Goal: Complete application form: Complete application form

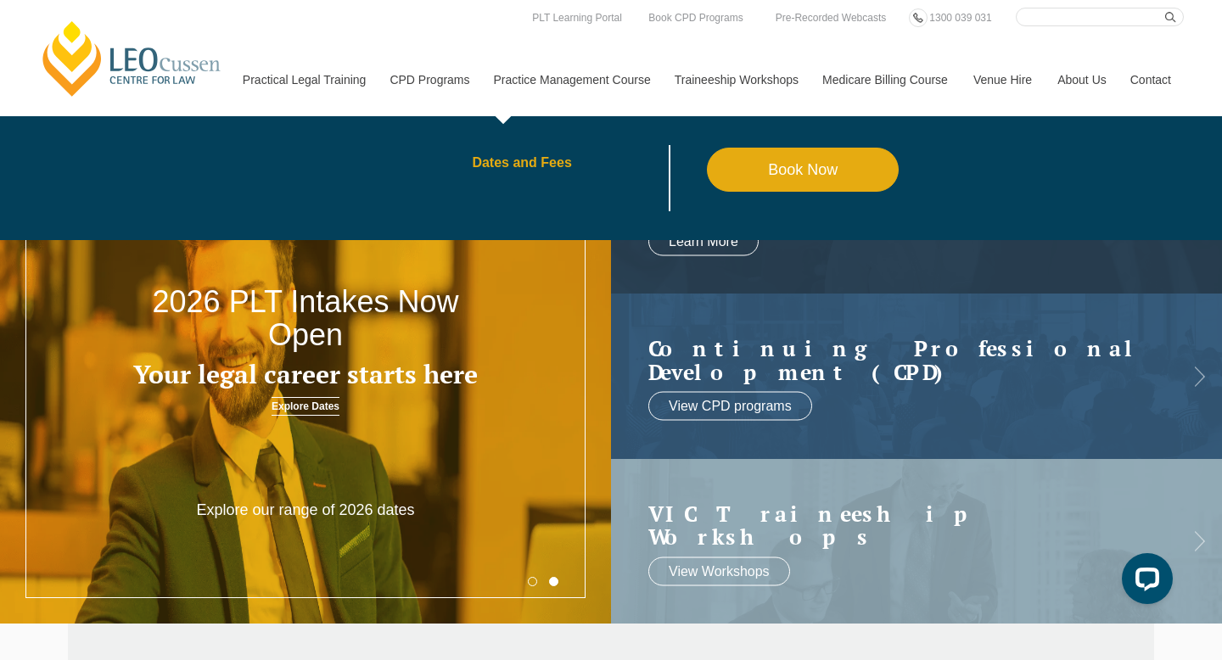
click at [511, 163] on link "Dates and Fees" at bounding box center [589, 163] width 235 height 14
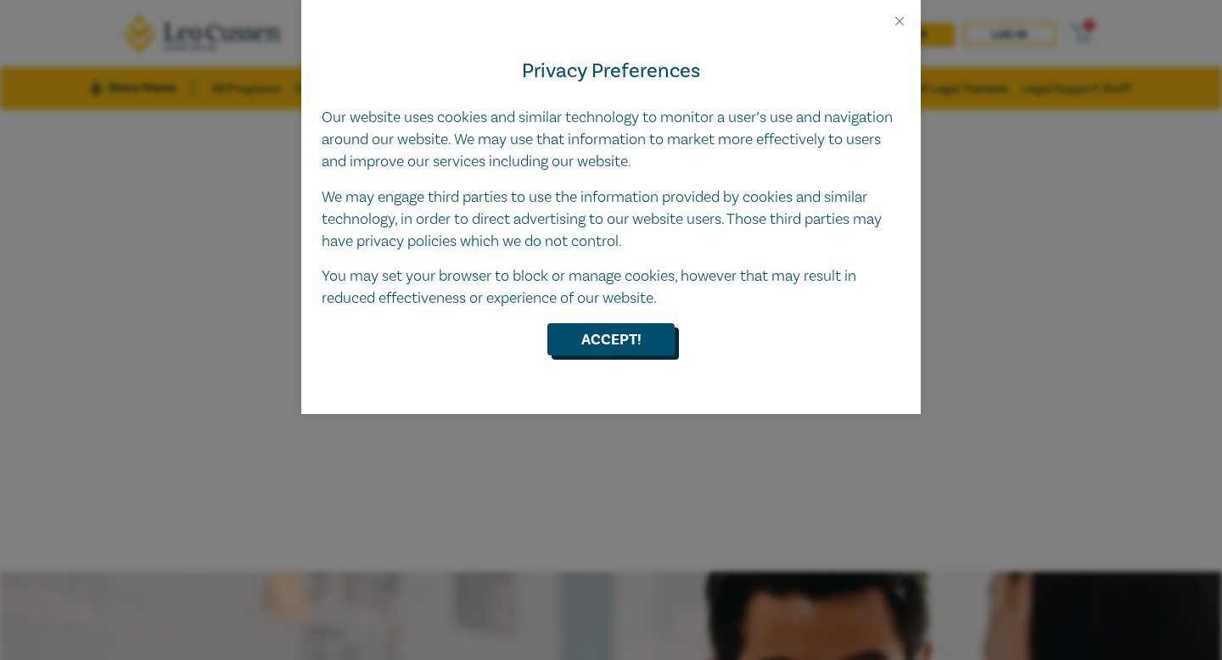
click at [642, 330] on button "Accept!" at bounding box center [610, 339] width 127 height 32
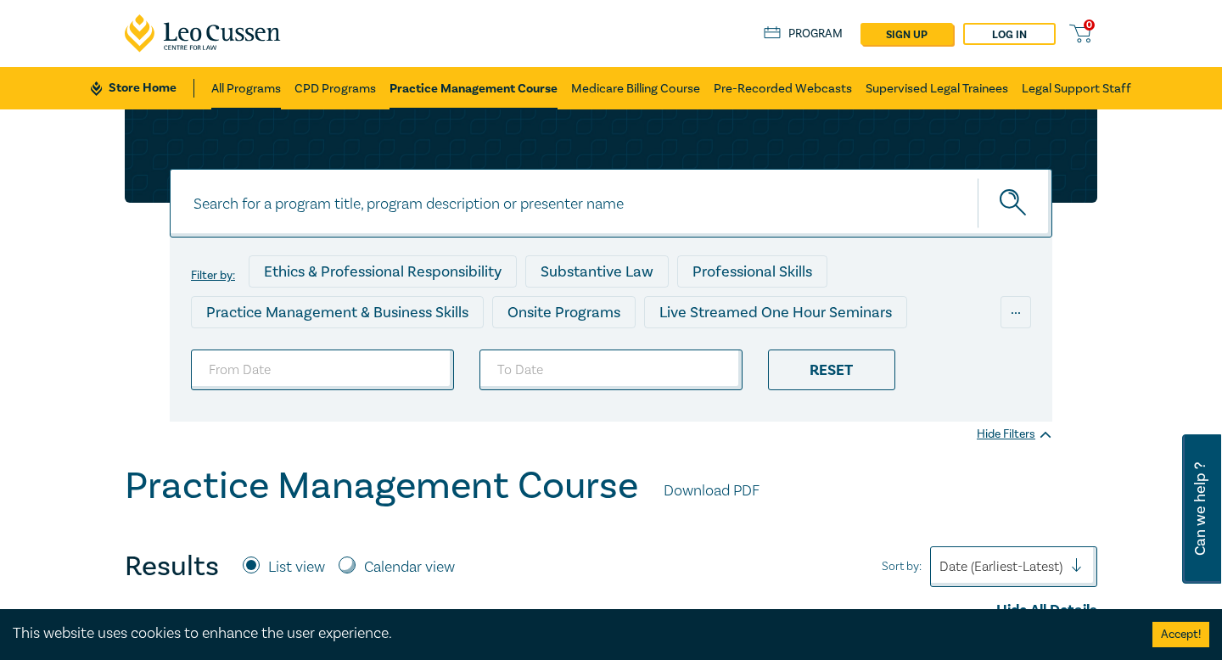
click at [259, 91] on link "All Programs" at bounding box center [246, 88] width 70 height 42
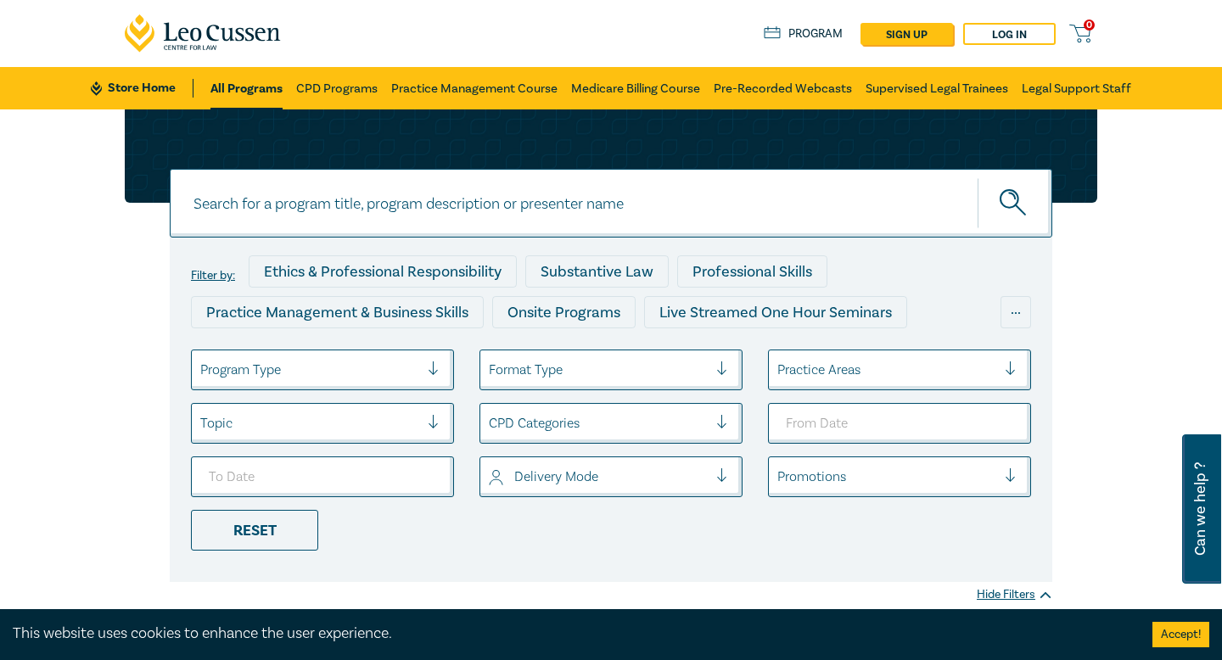
click at [232, 31] on icon at bounding box center [228, 35] width 14 height 14
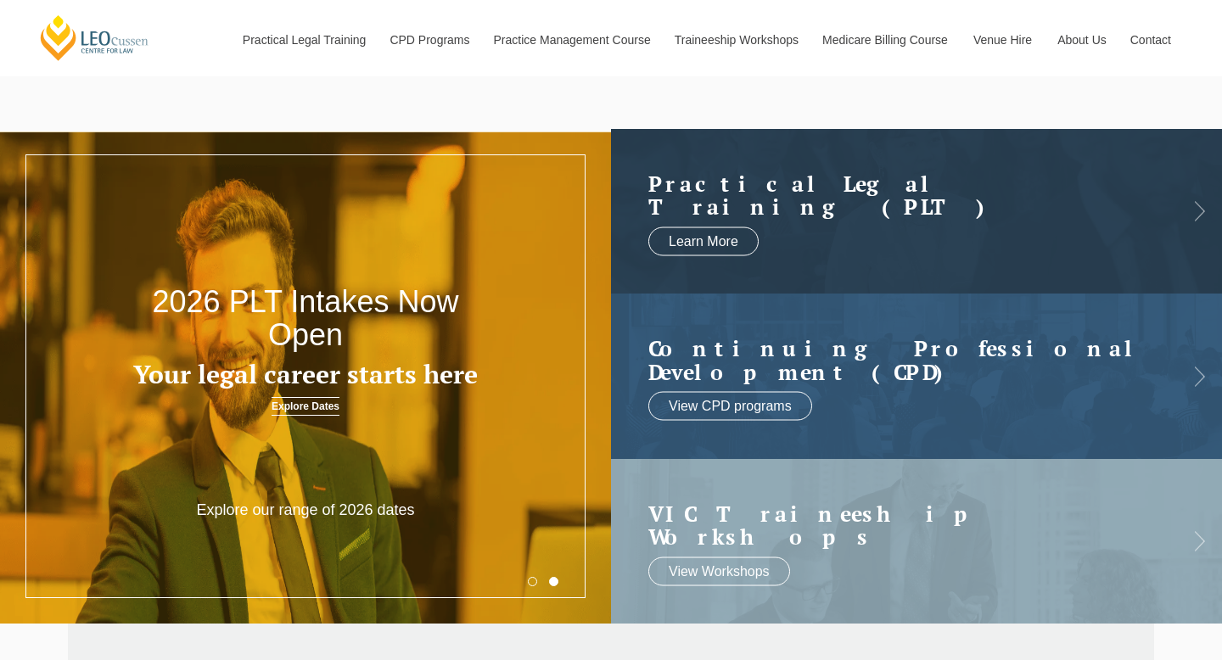
scroll to position [14, 0]
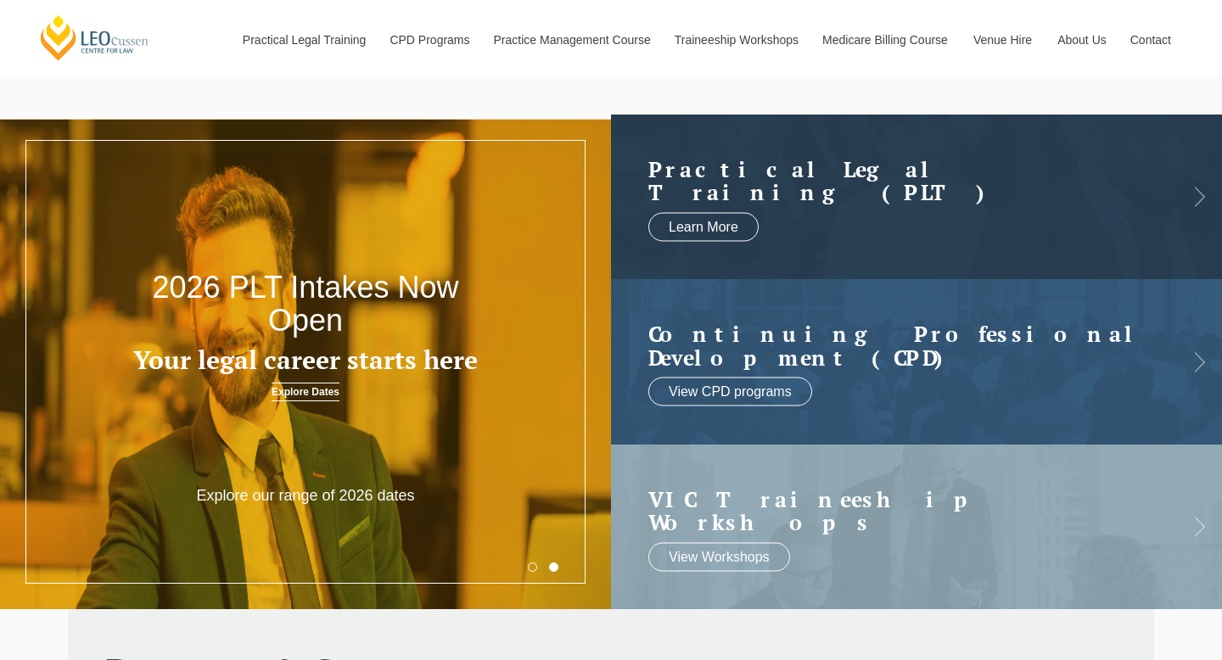
click at [300, 390] on link "Explore Dates" at bounding box center [306, 392] width 68 height 19
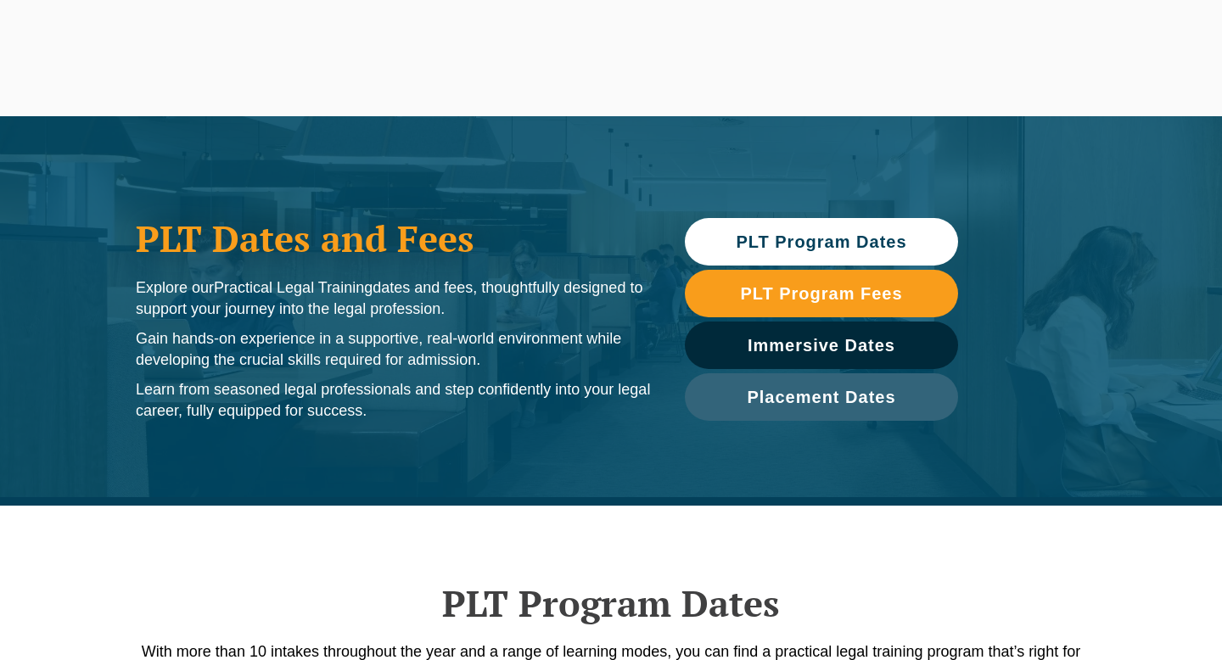
click at [812, 243] on span "PLT Program Dates" at bounding box center [821, 241] width 171 height 17
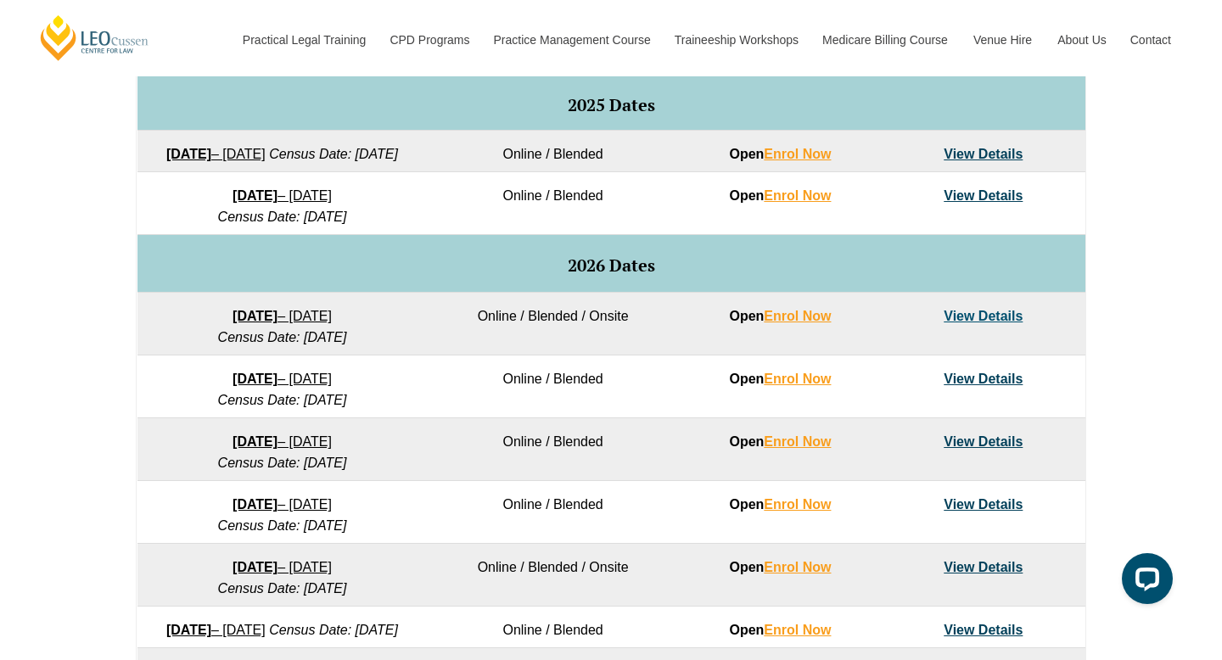
scroll to position [888, 0]
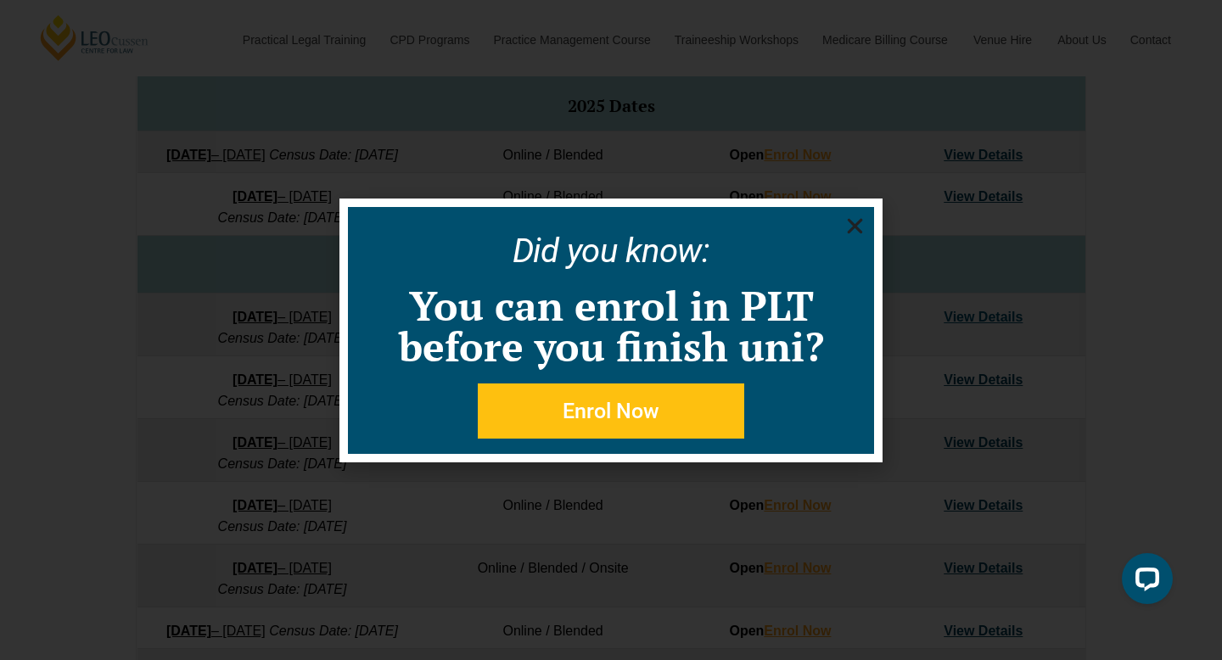
click at [854, 222] on icon "Close" at bounding box center [854, 226] width 21 height 21
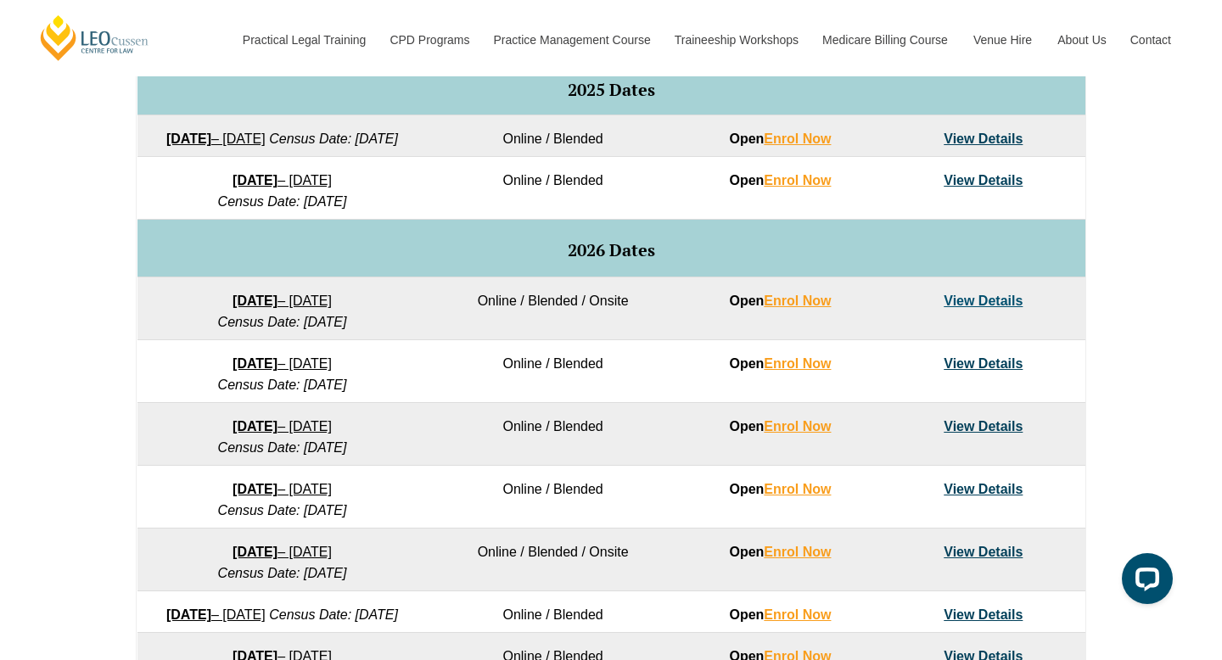
scroll to position [898, 0]
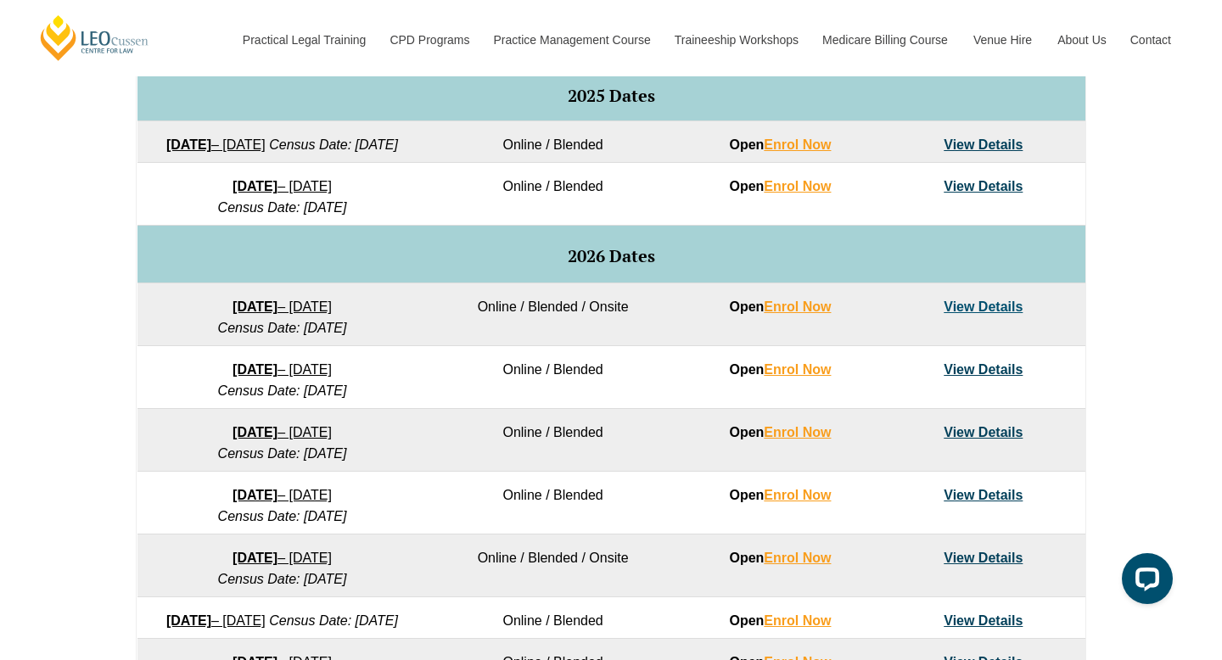
click at [958, 314] on link "View Details" at bounding box center [983, 307] width 79 height 14
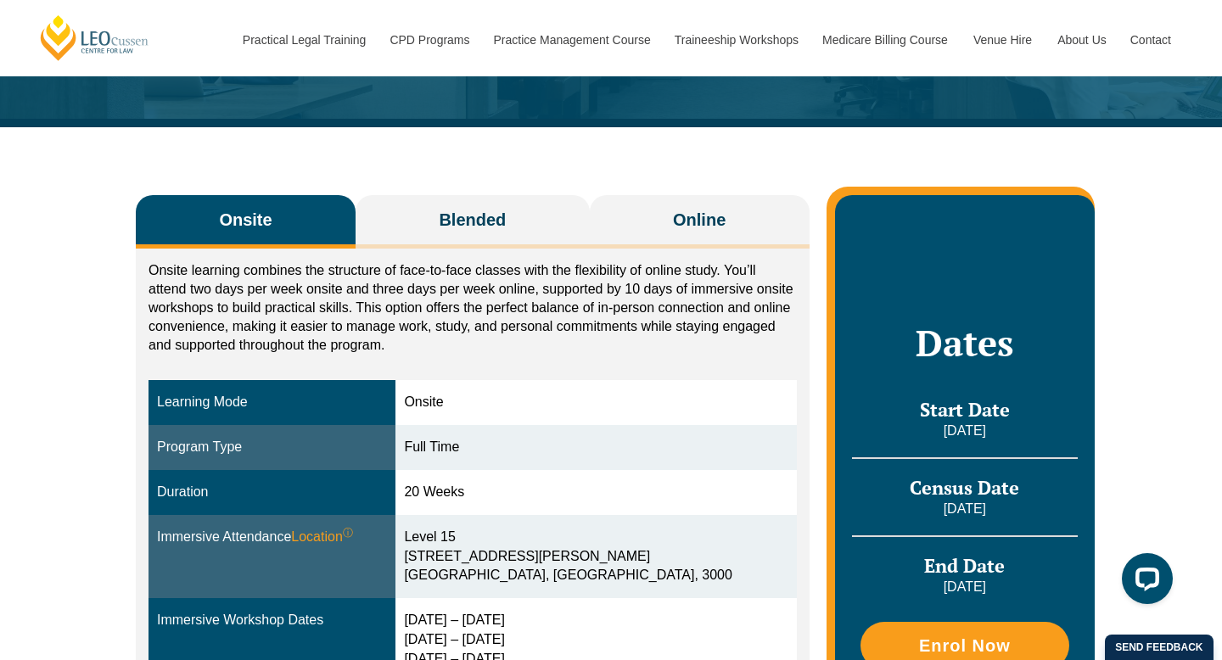
scroll to position [176, 0]
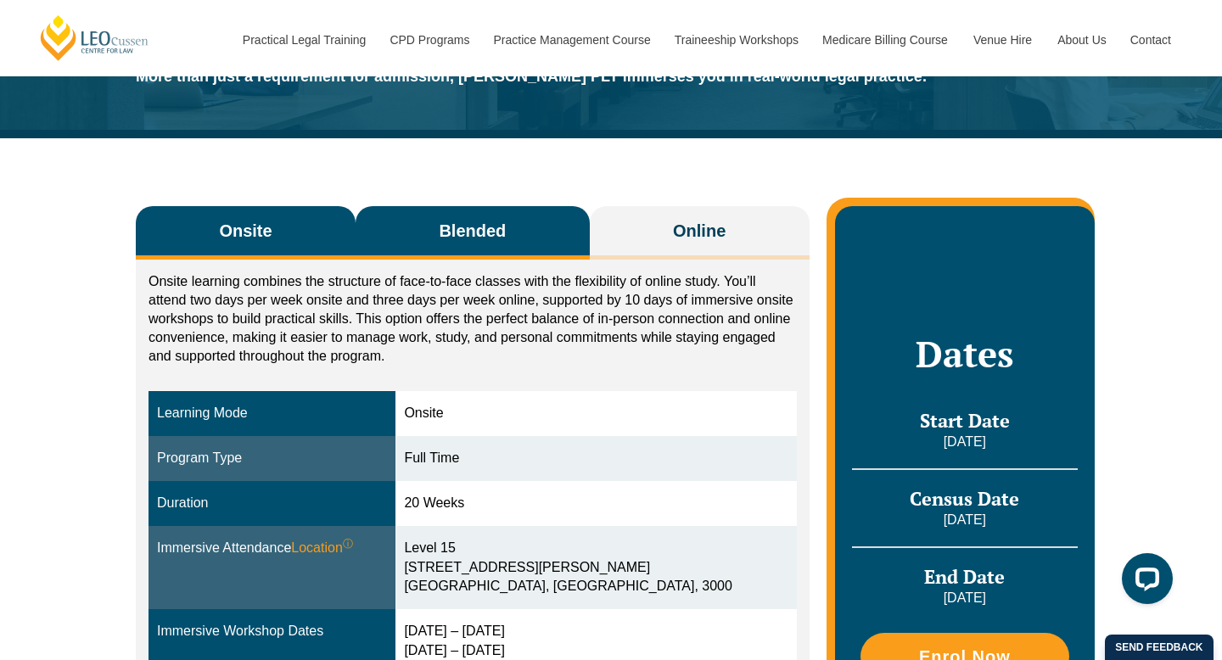
click at [482, 237] on span "Blended" at bounding box center [472, 231] width 67 height 24
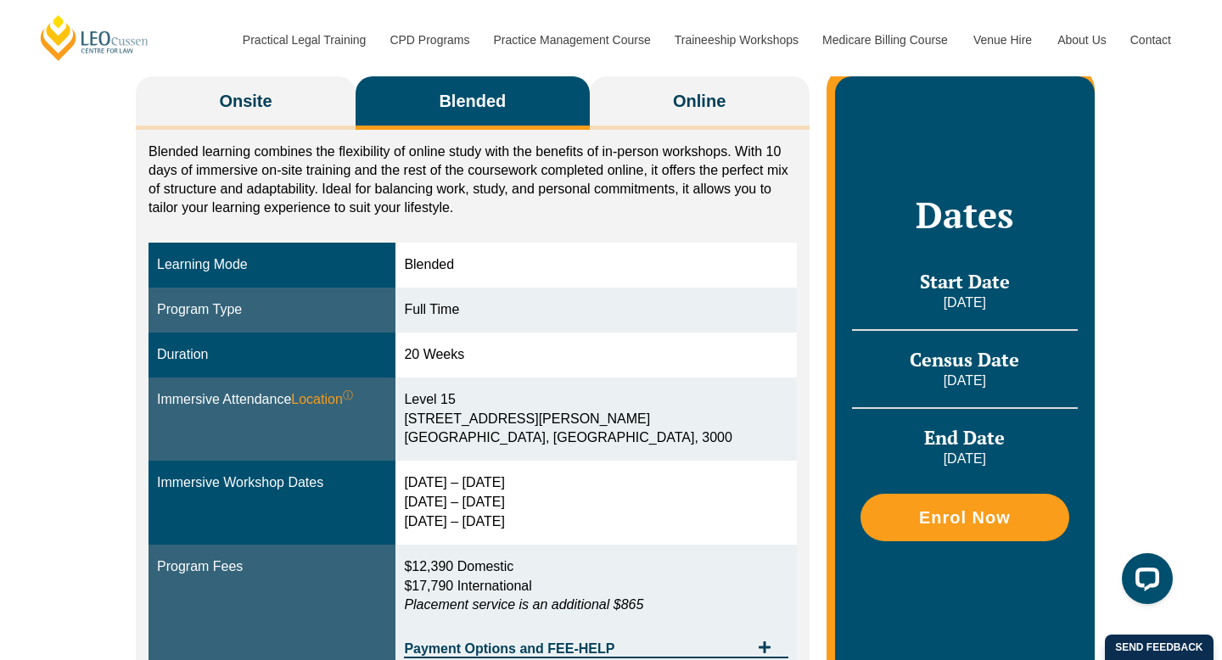
scroll to position [309, 0]
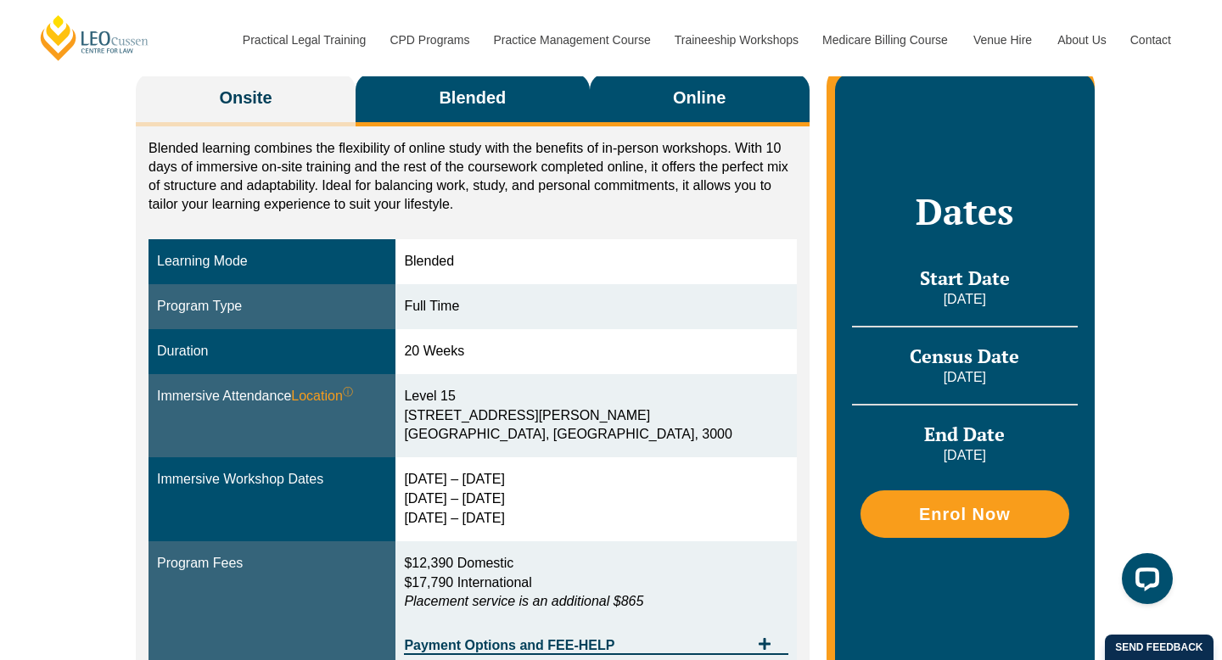
click at [691, 109] on span "Online" at bounding box center [699, 98] width 53 height 24
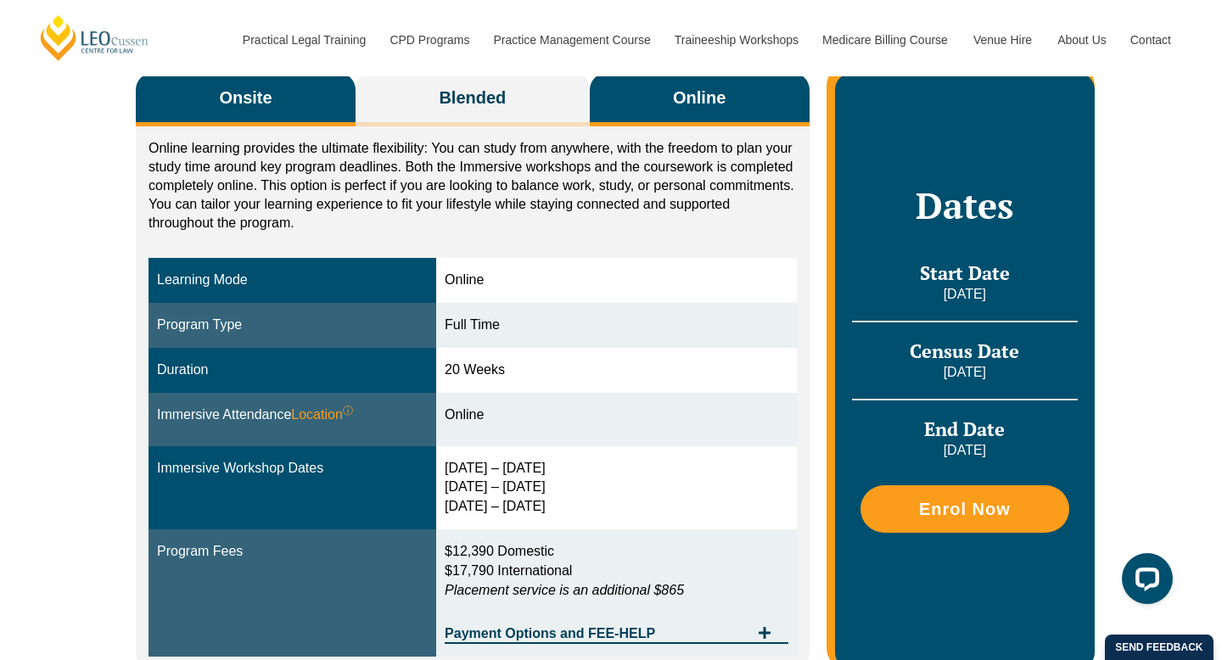
click at [272, 109] on button "Onsite" at bounding box center [246, 99] width 220 height 53
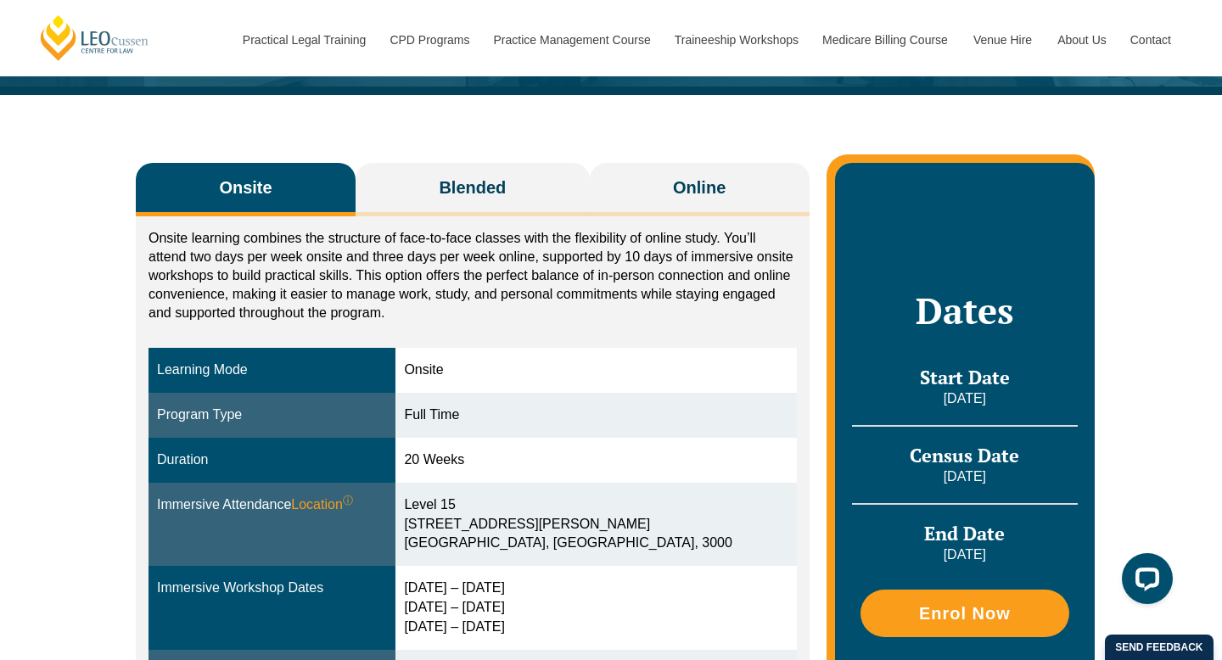
scroll to position [217, 0]
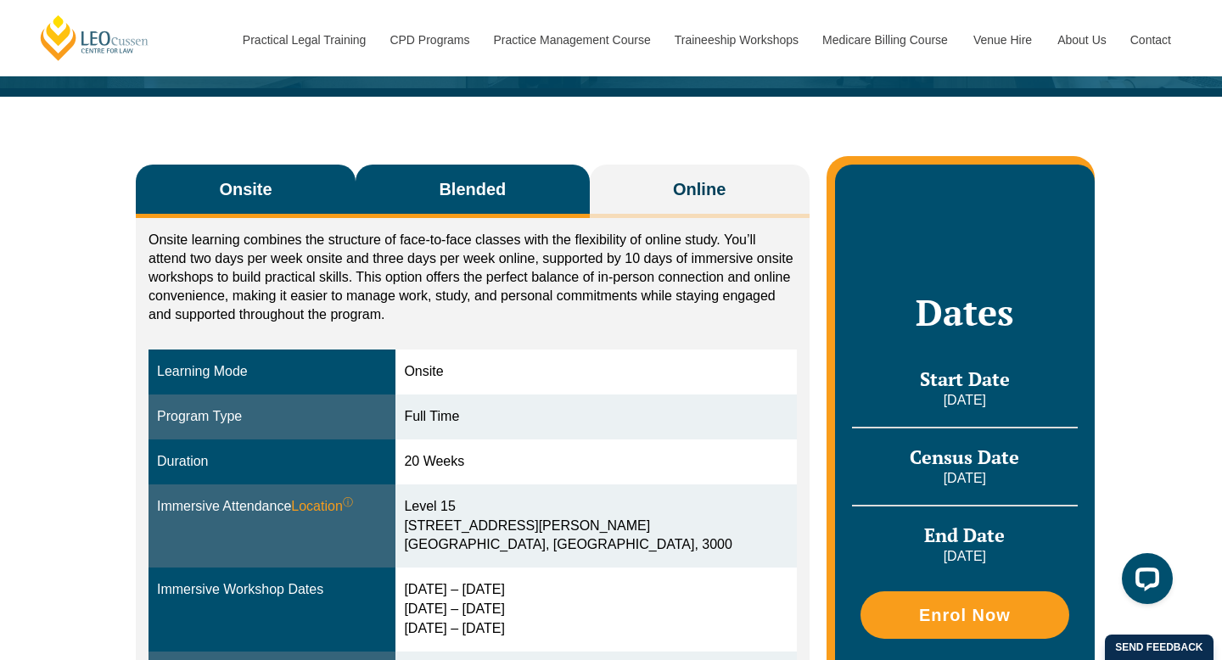
click at [494, 188] on span "Blended" at bounding box center [472, 189] width 67 height 24
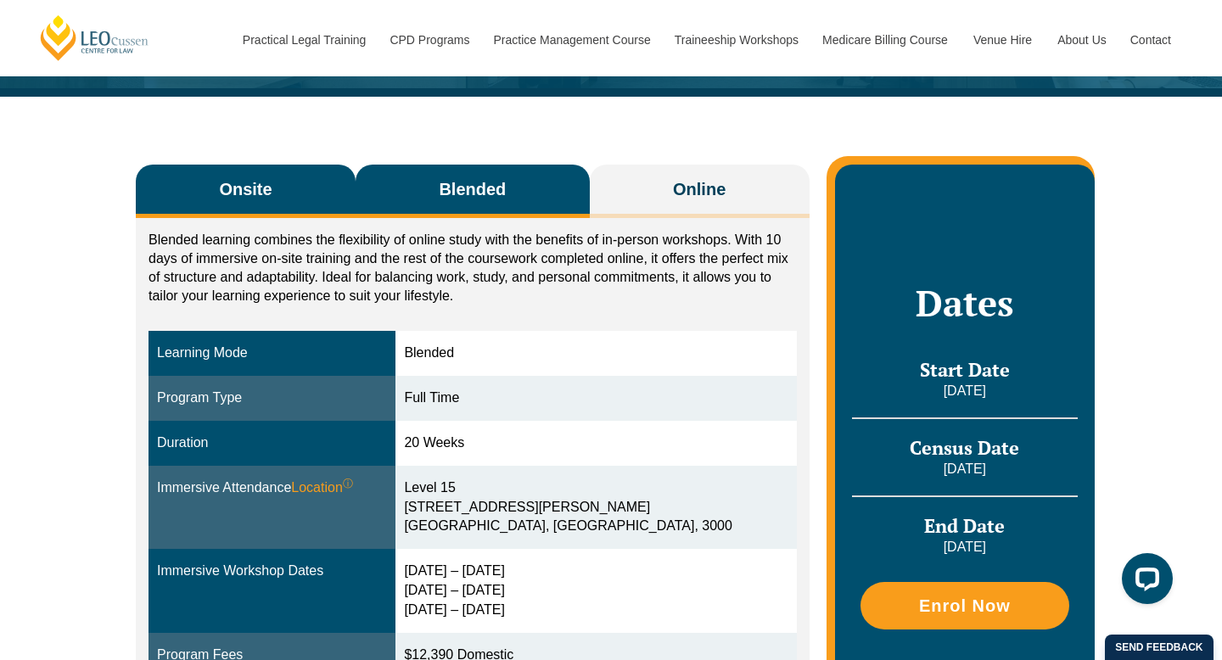
click at [250, 200] on span "Onsite" at bounding box center [245, 189] width 53 height 24
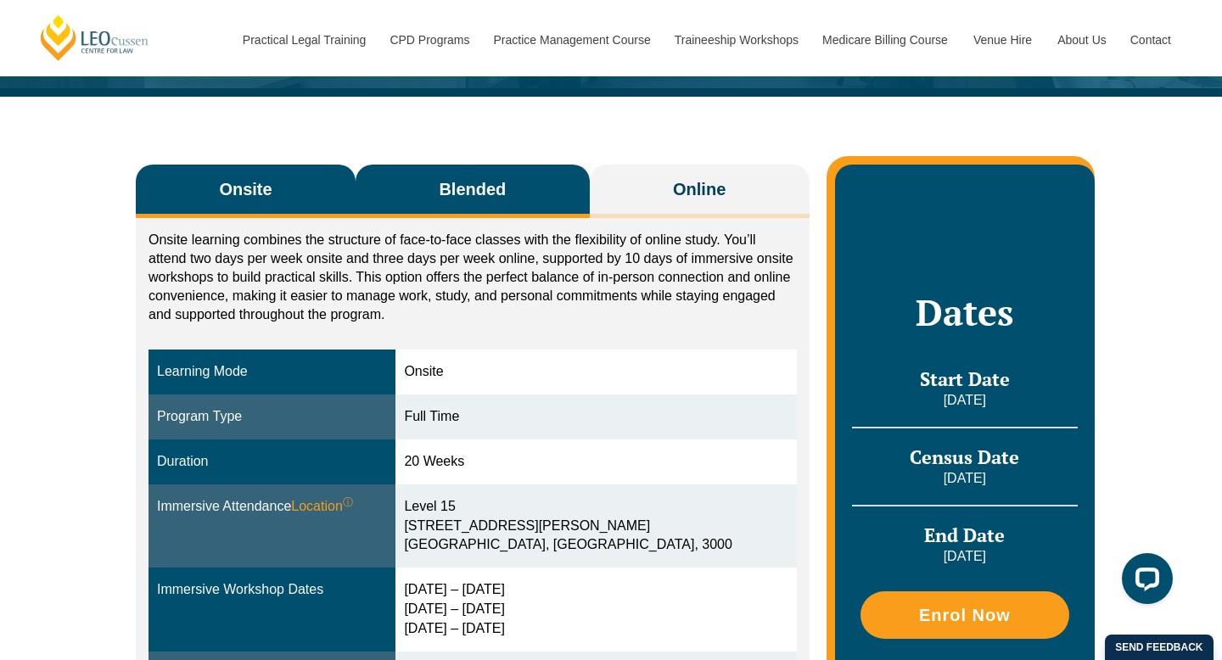
click at [488, 188] on span "Blended" at bounding box center [472, 189] width 67 height 24
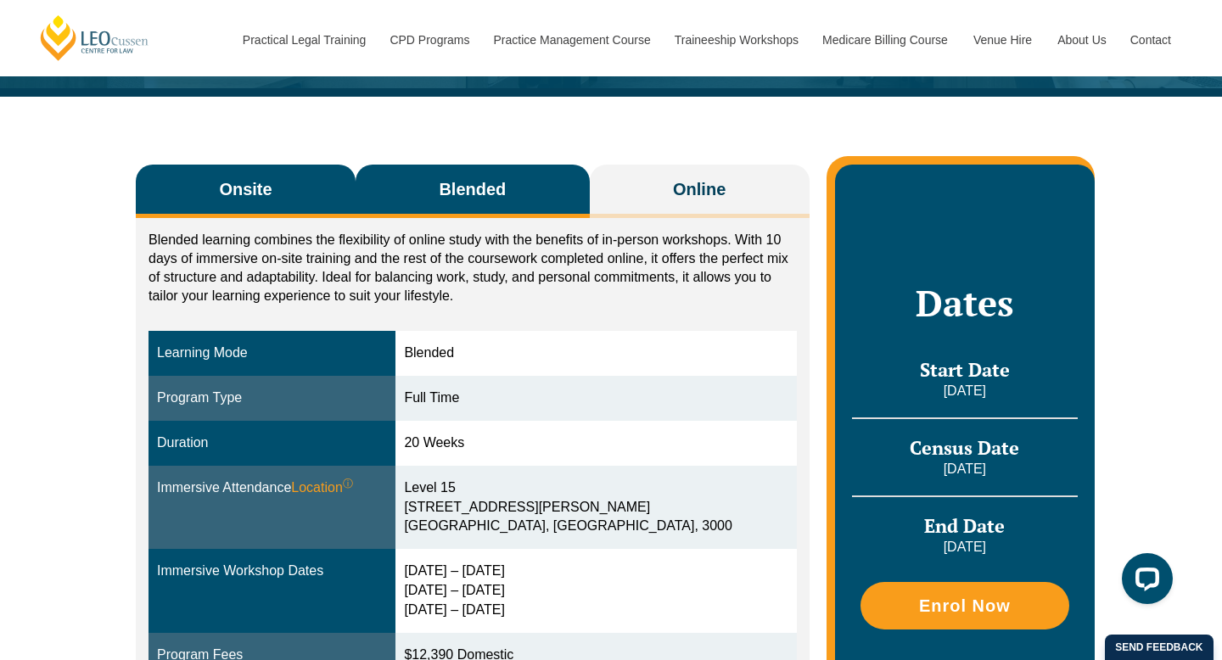
click at [282, 198] on button "Onsite" at bounding box center [246, 191] width 220 height 53
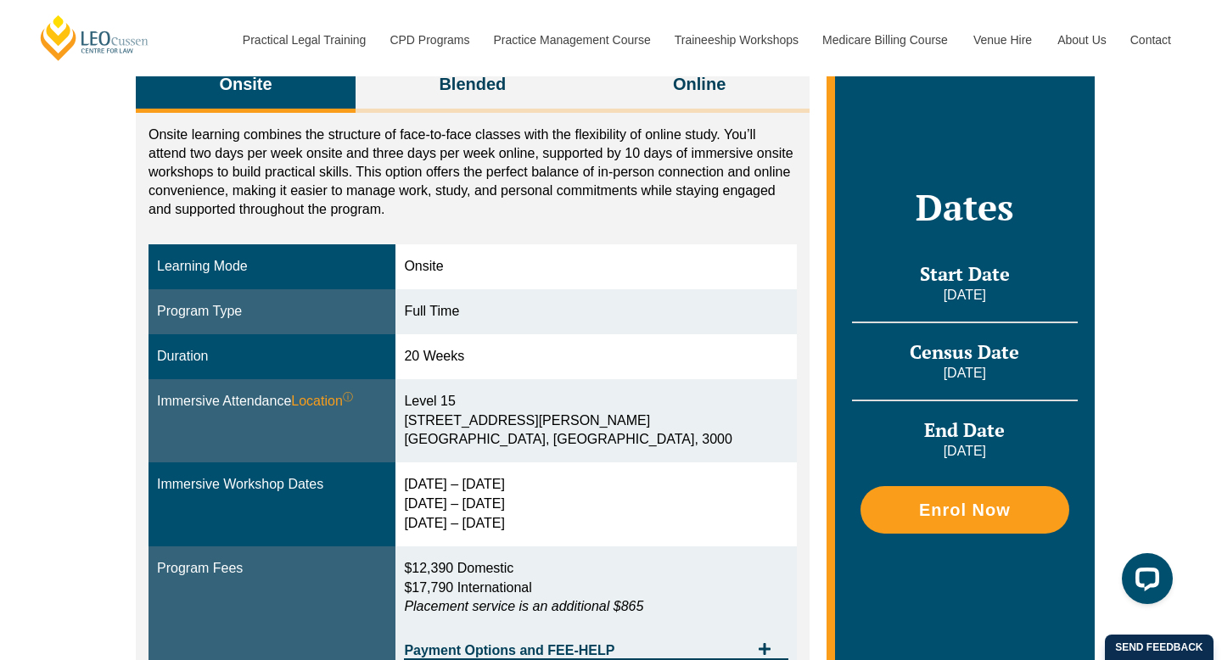
scroll to position [318, 0]
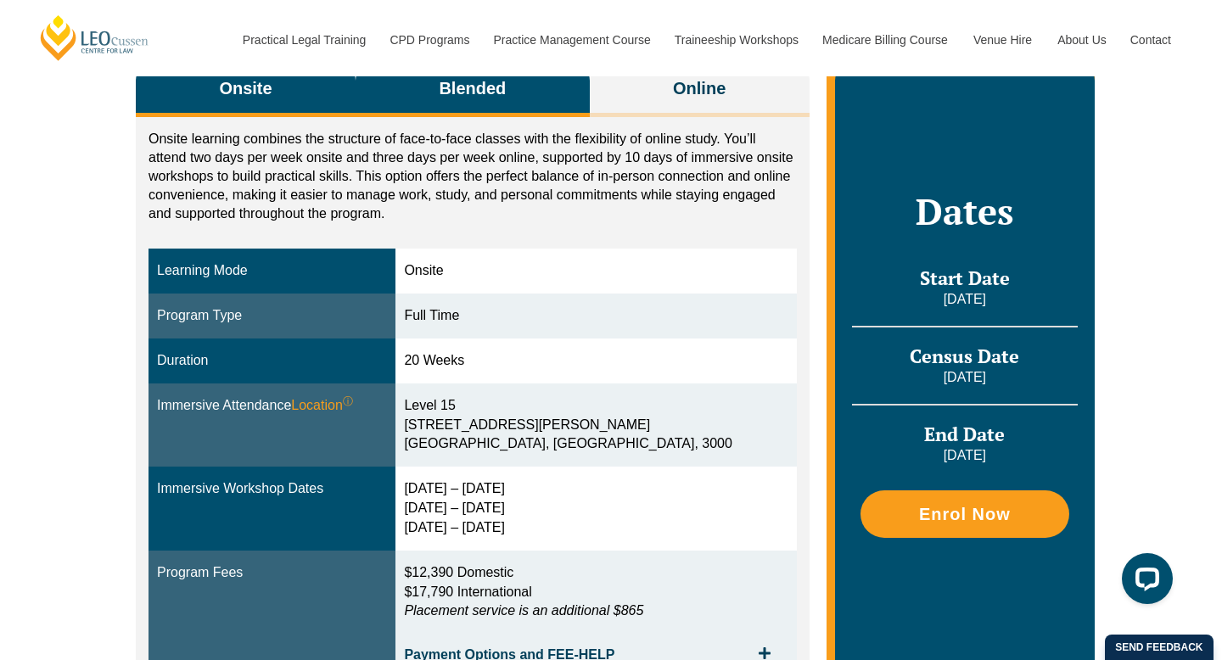
click at [498, 98] on span "Blended" at bounding box center [472, 88] width 67 height 24
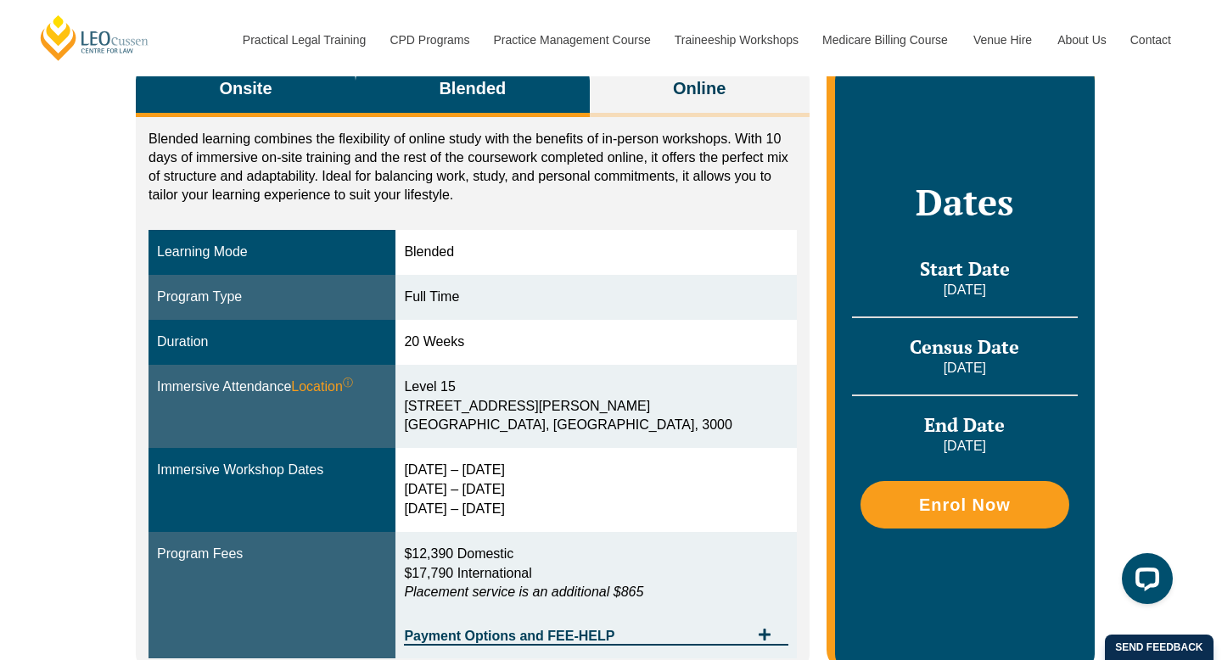
click at [320, 99] on button "Onsite" at bounding box center [246, 90] width 220 height 53
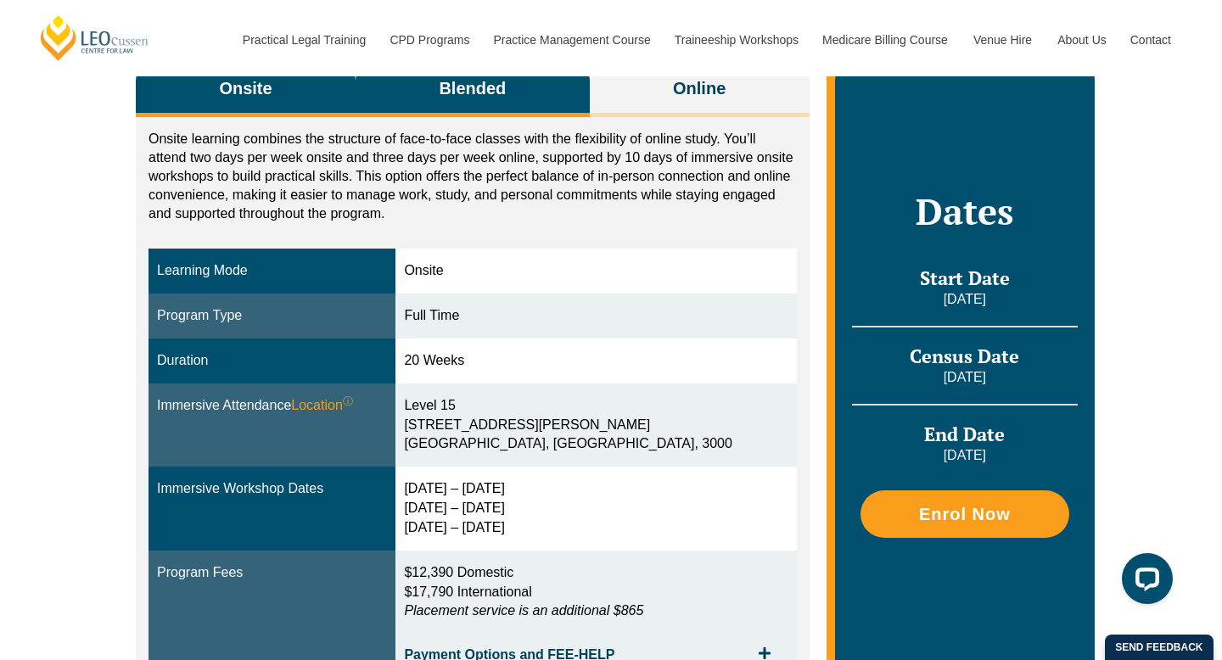
click at [455, 95] on span "Blended" at bounding box center [472, 88] width 67 height 24
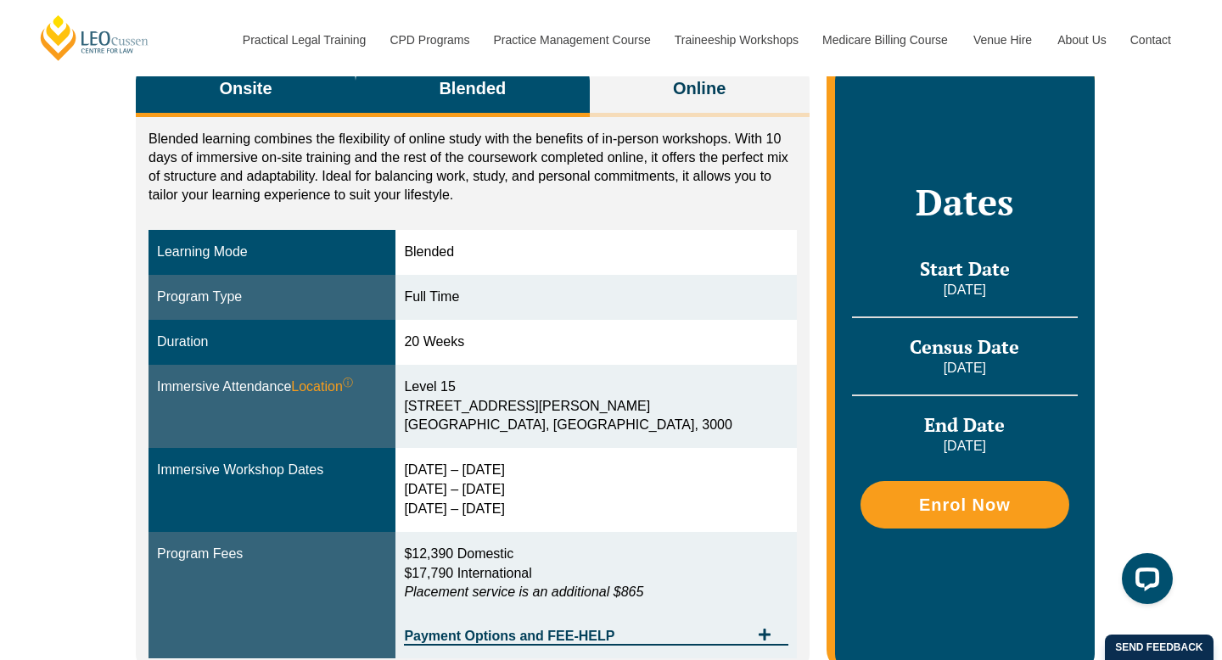
click at [300, 98] on button "Onsite" at bounding box center [246, 90] width 220 height 53
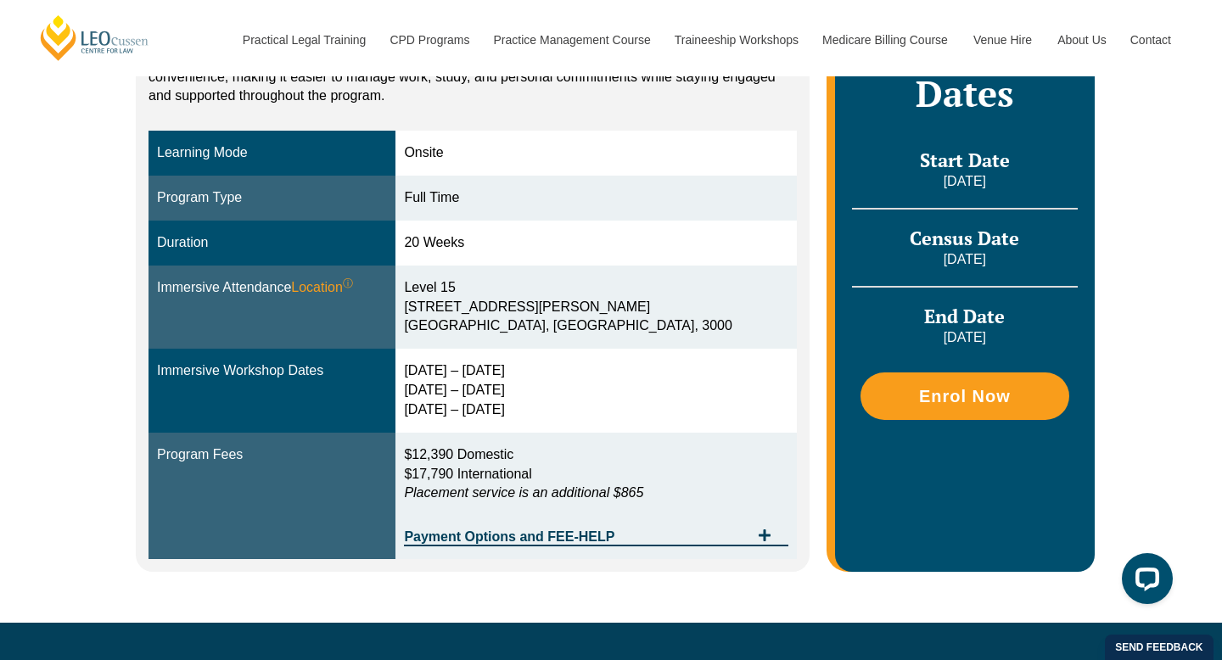
scroll to position [434, 0]
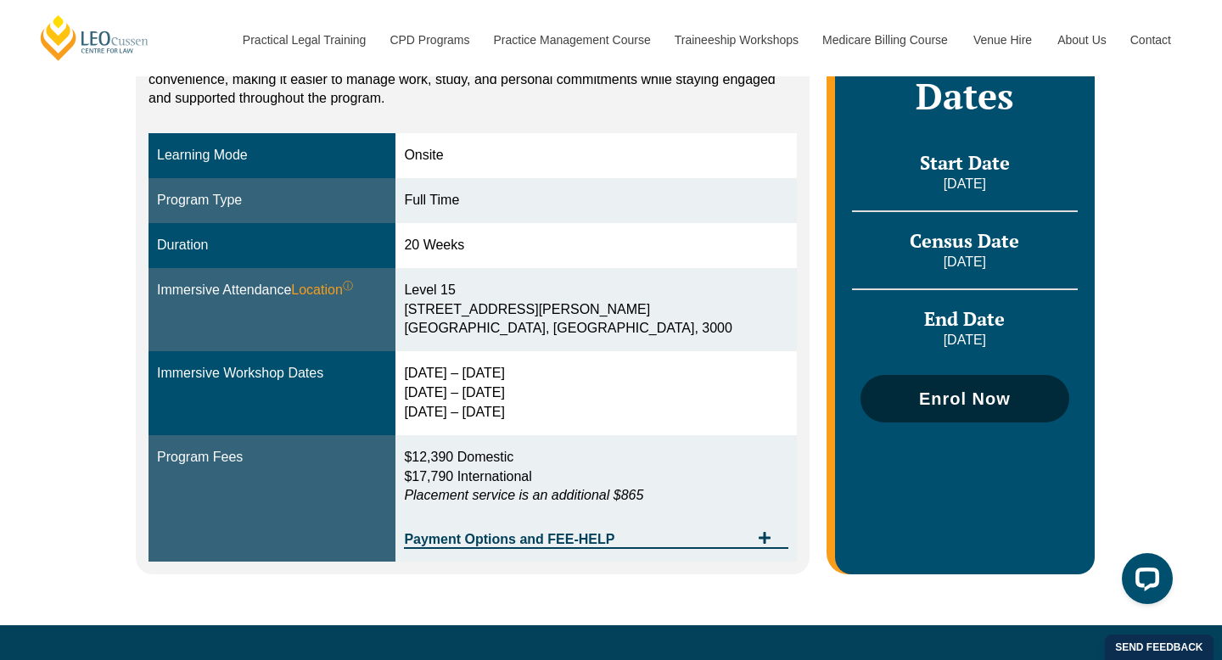
click at [968, 401] on span "Enrol Now" at bounding box center [965, 398] width 92 height 17
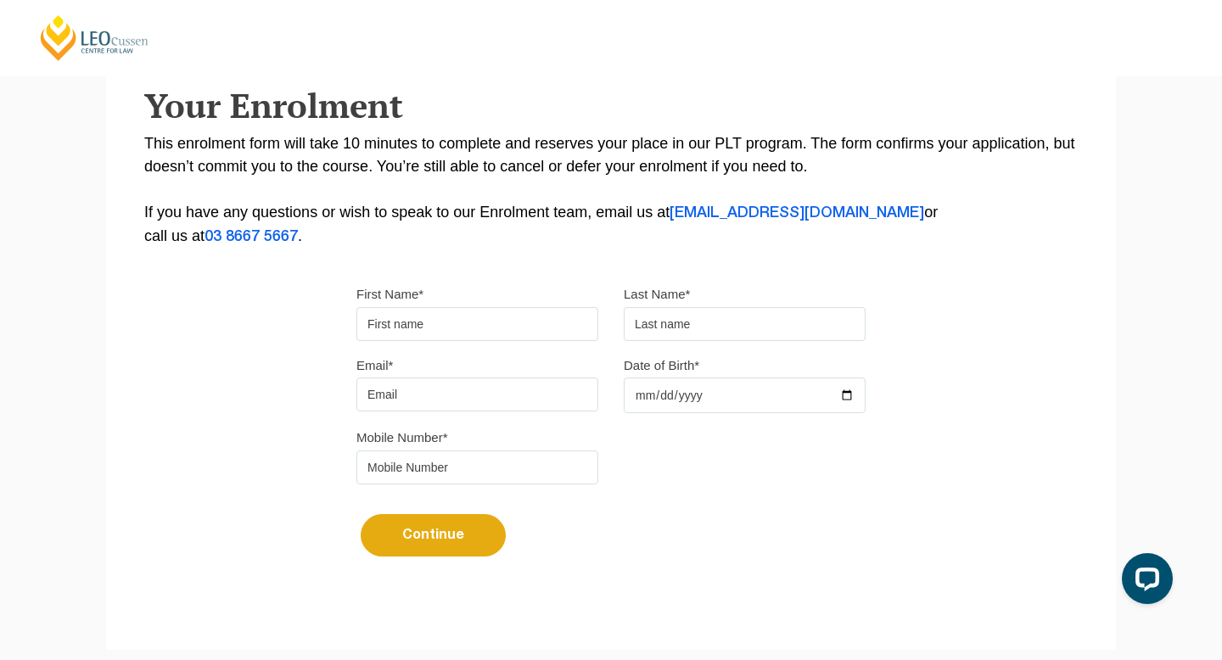
scroll to position [308, 0]
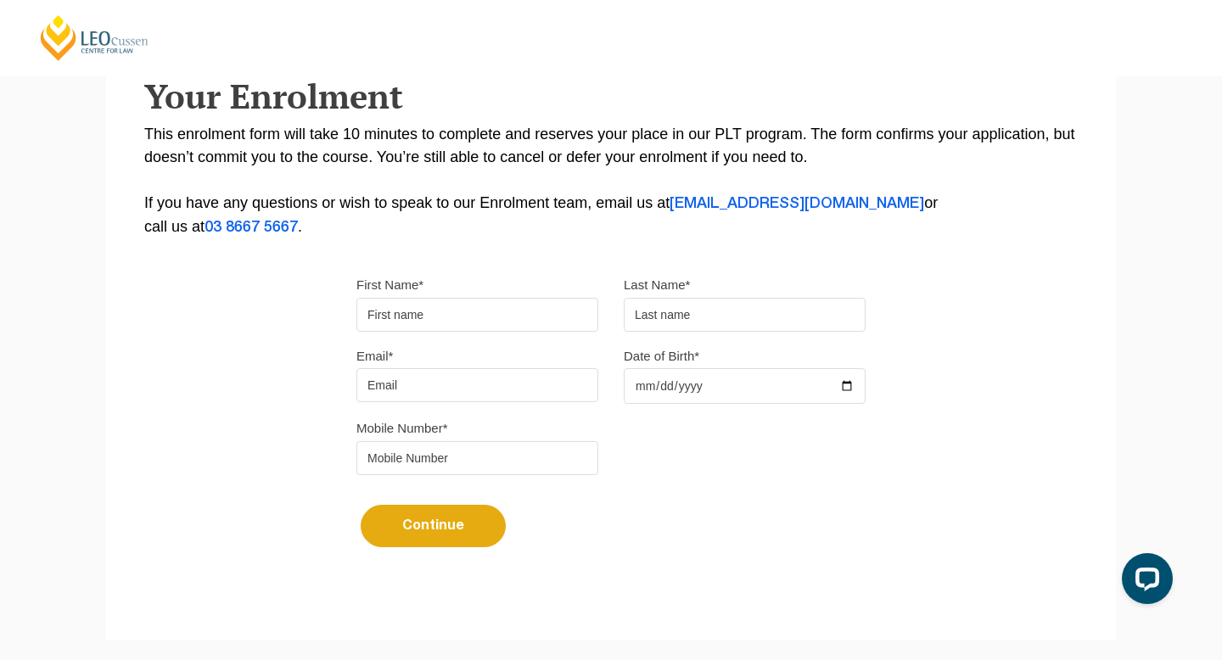
click at [417, 323] on input "First Name*" at bounding box center [477, 315] width 242 height 34
type input "Helana"
type input "Mavridis"
type input "helmav13@gmail.com"
type input "0429782073"
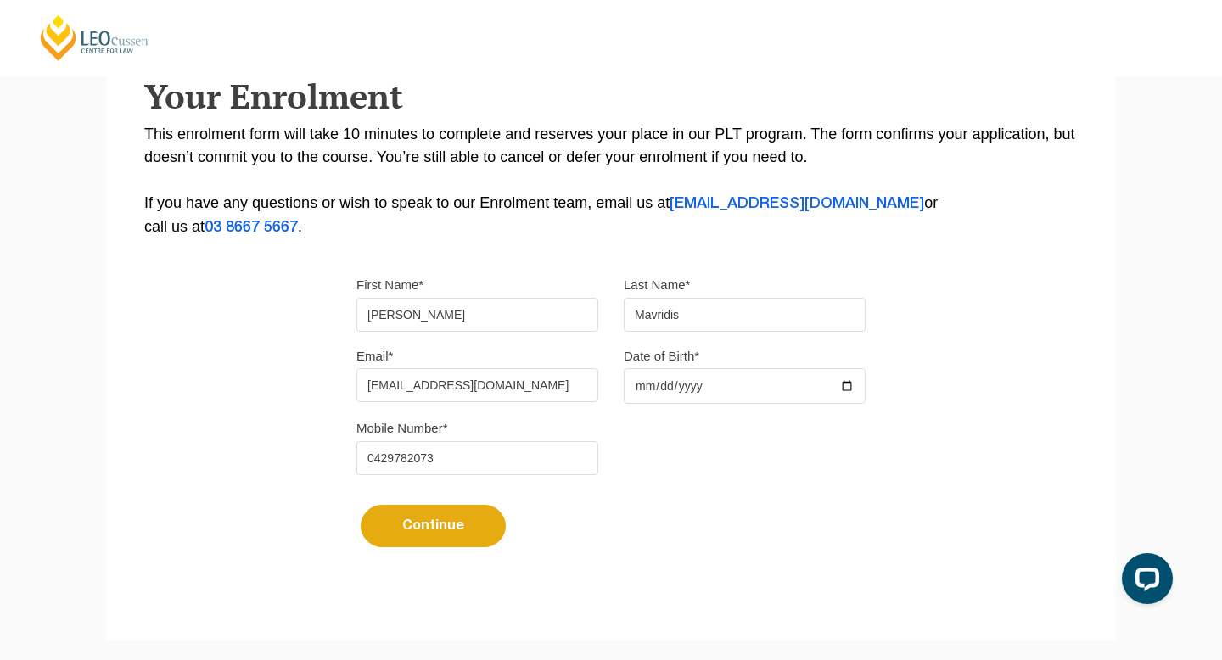
click at [636, 385] on input "Date of Birth*" at bounding box center [745, 386] width 242 height 36
type input "2002-02-24"
click at [473, 533] on button "Continue" at bounding box center [433, 526] width 145 height 42
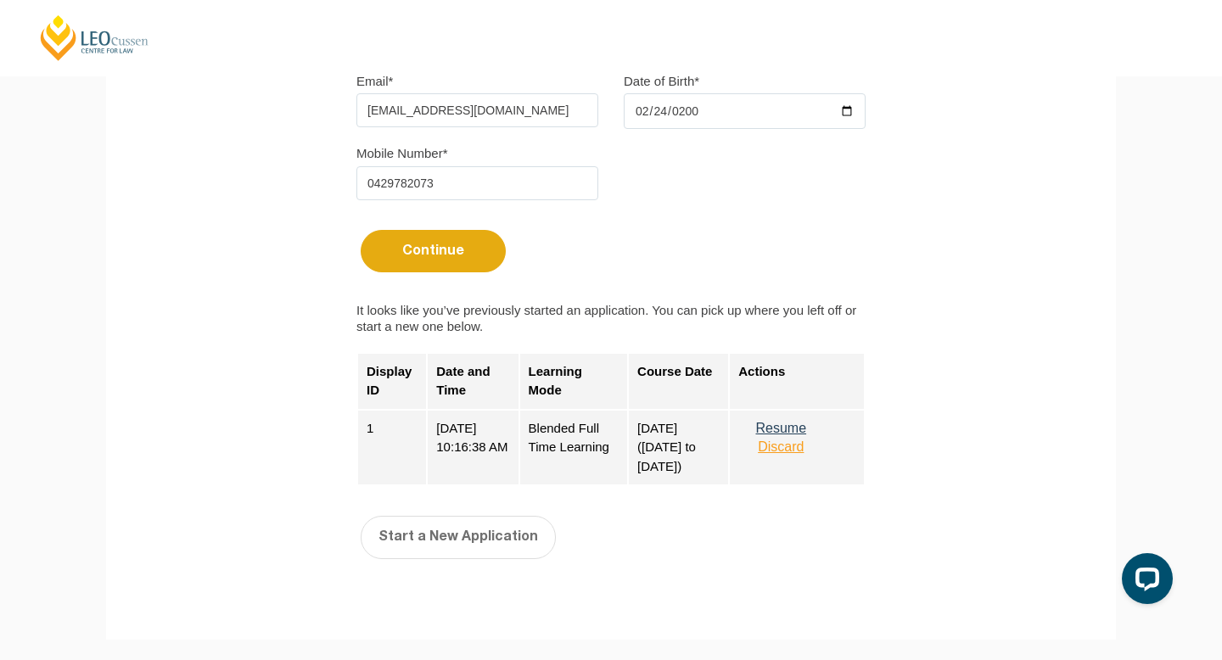
scroll to position [586, 0]
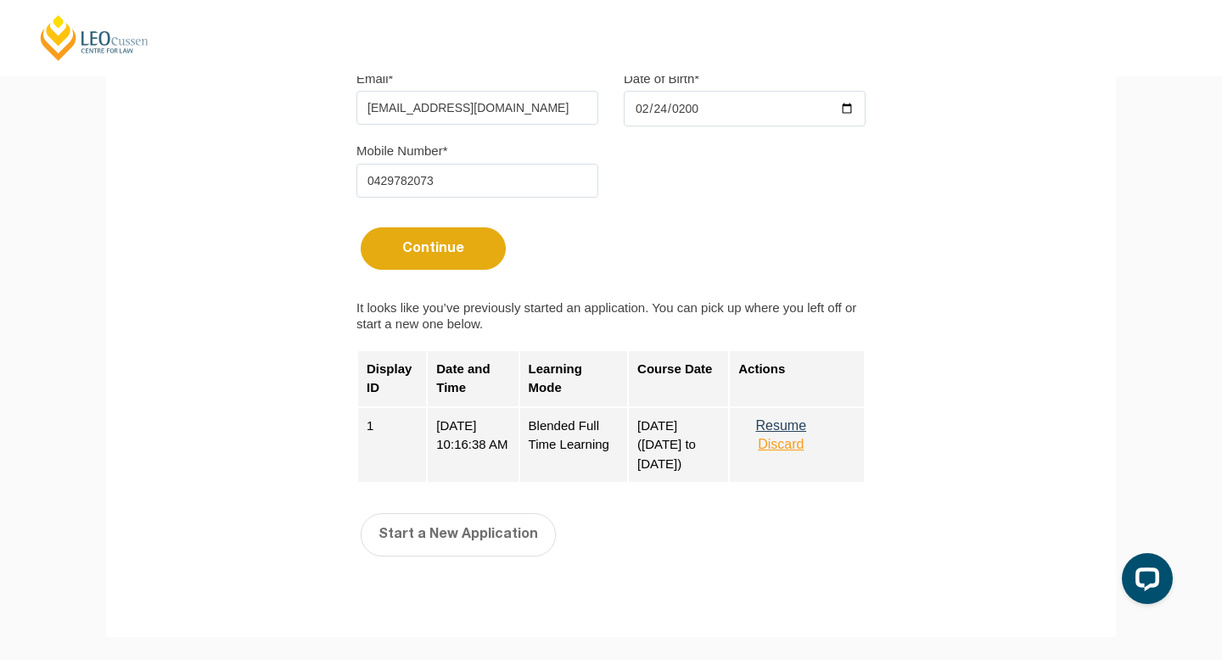
click at [796, 452] on button "Discard" at bounding box center [780, 444] width 85 height 15
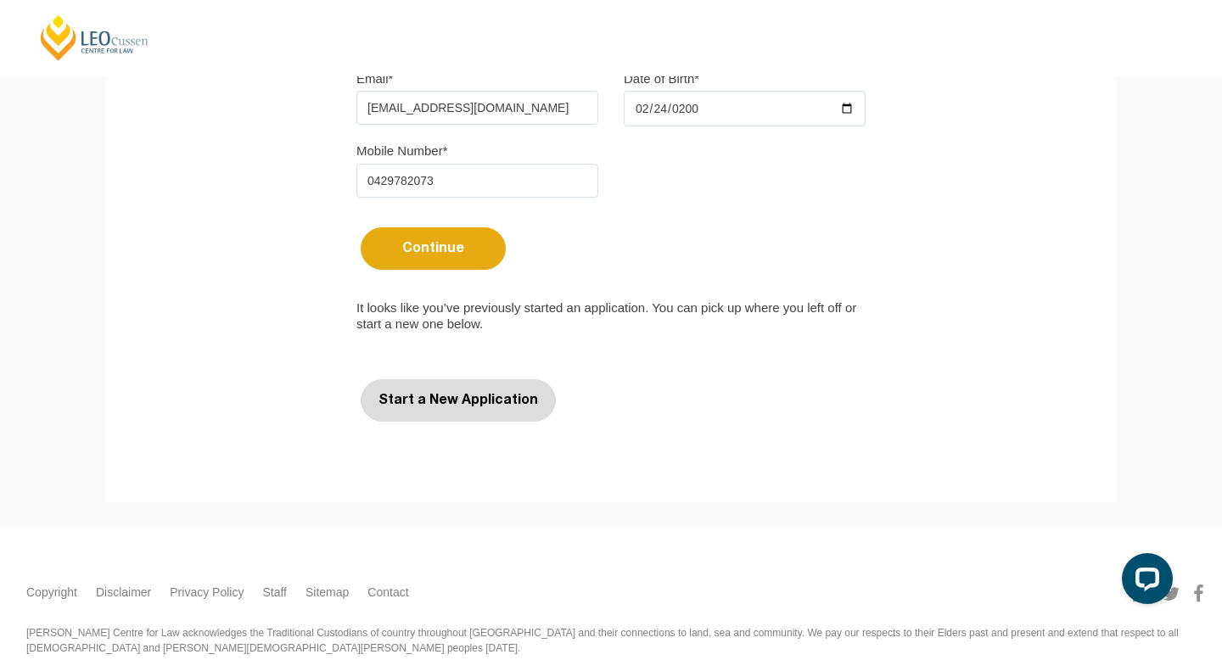
click at [479, 413] on button "Start a New Application" at bounding box center [458, 400] width 195 height 42
select select
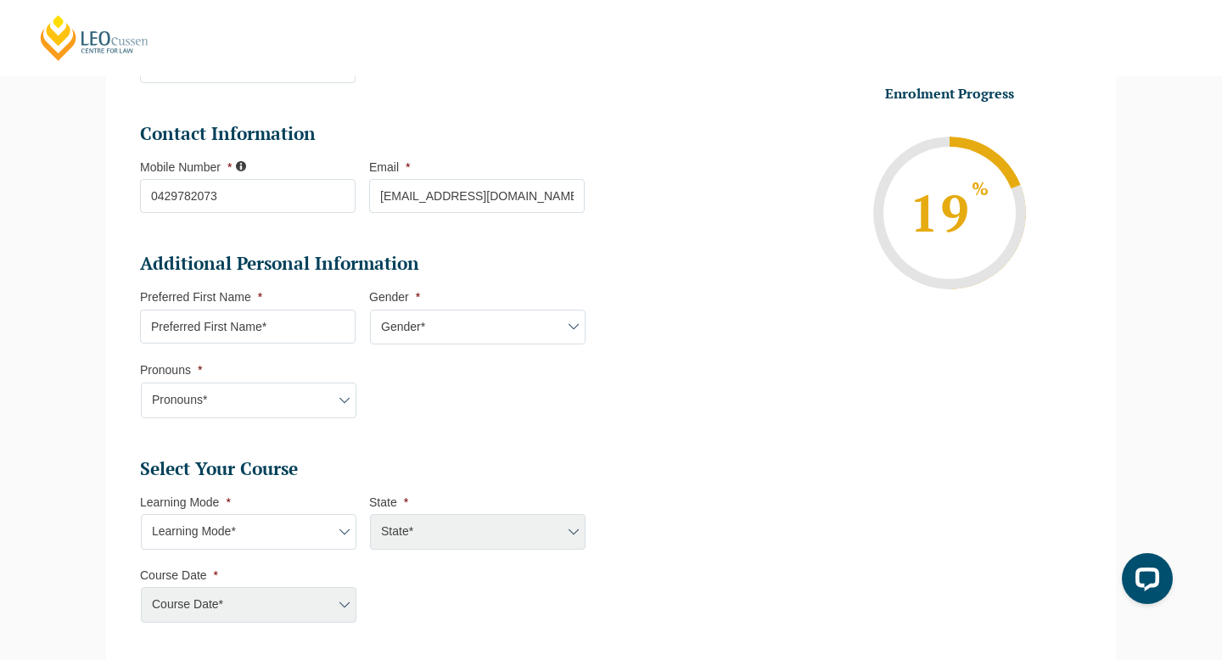
scroll to position [401, 0]
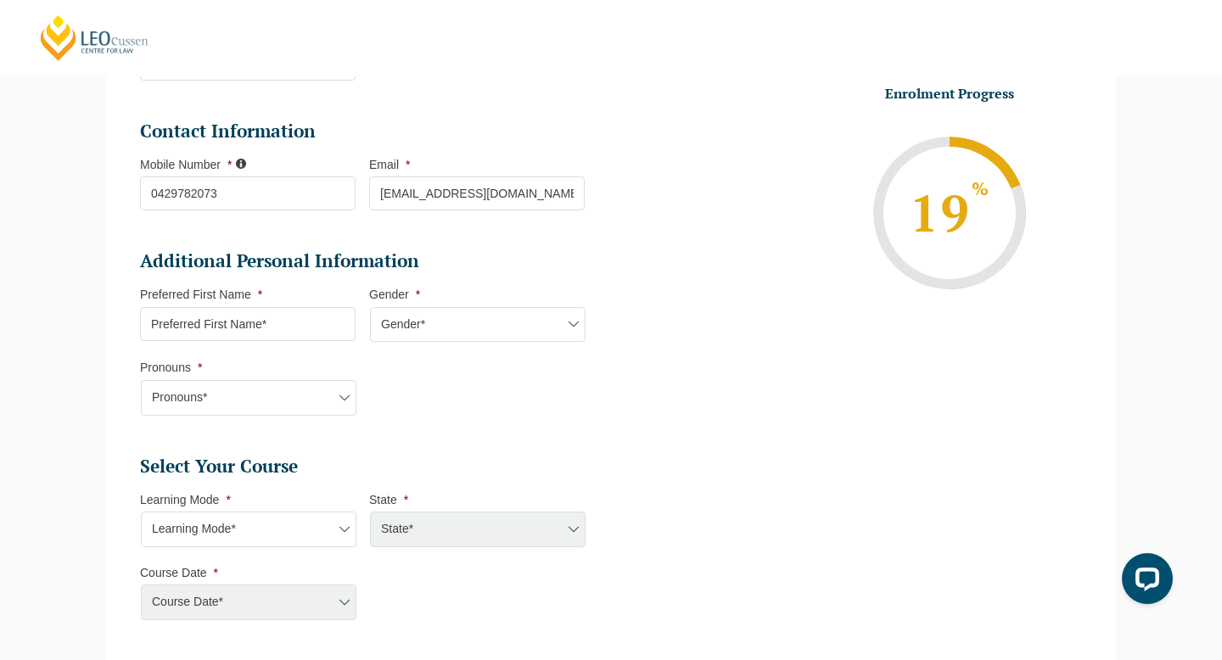
click at [312, 323] on input "Preferred First Name *" at bounding box center [248, 324] width 216 height 34
type input "Helana"
select select "VIC"
select select
click at [418, 320] on select "Gender* Male Female Nonbinary Intersex Prefer not to disclose Other" at bounding box center [478, 325] width 216 height 36
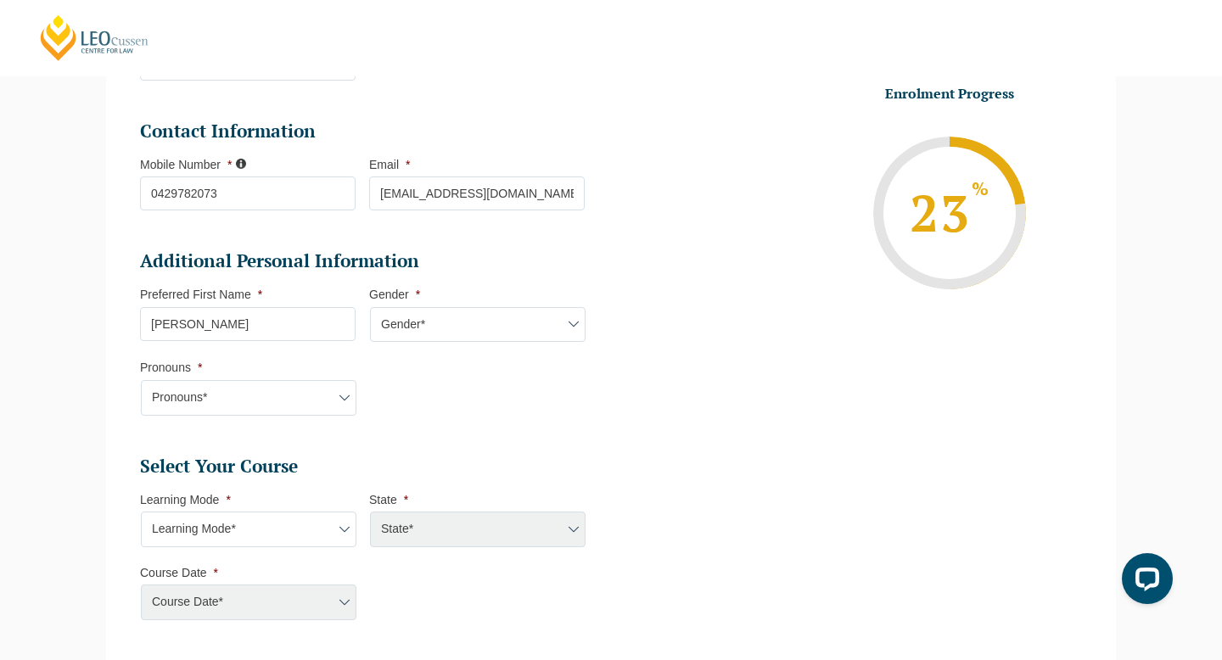
select select "Female"
click at [297, 410] on select "Pronouns* She/Her/Hers He/Him/His They/Them/Theirs Other Prefer not to disclose" at bounding box center [249, 398] width 216 height 36
select select "She/Her/Hers"
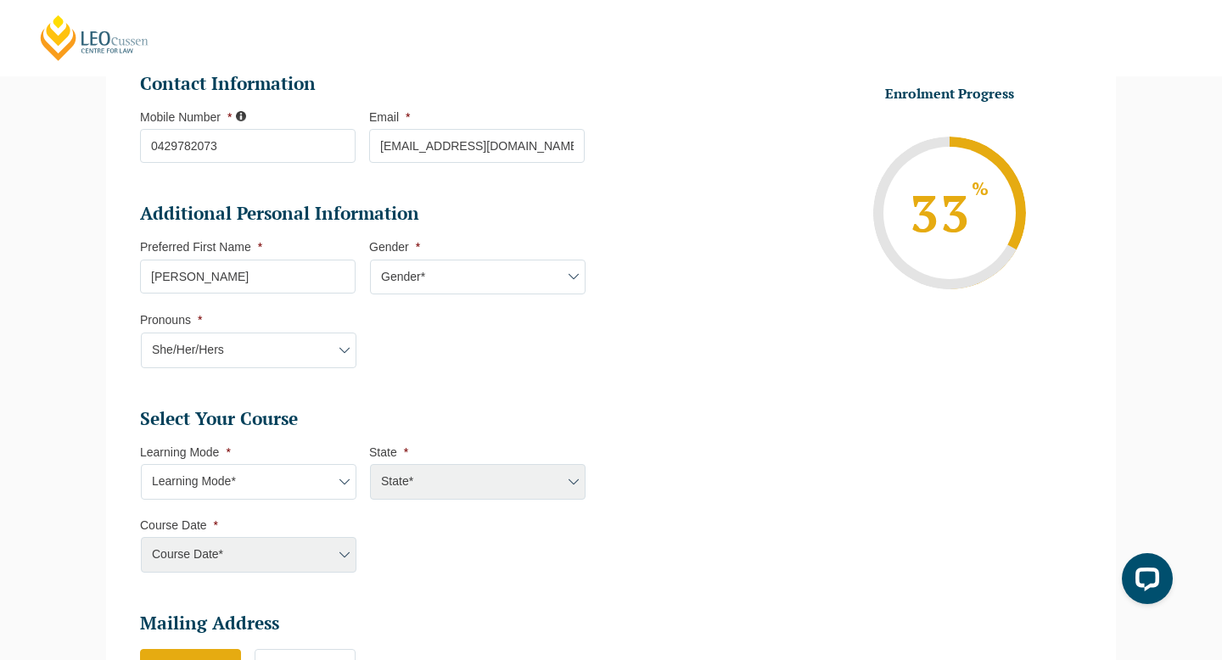
scroll to position [534, 0]
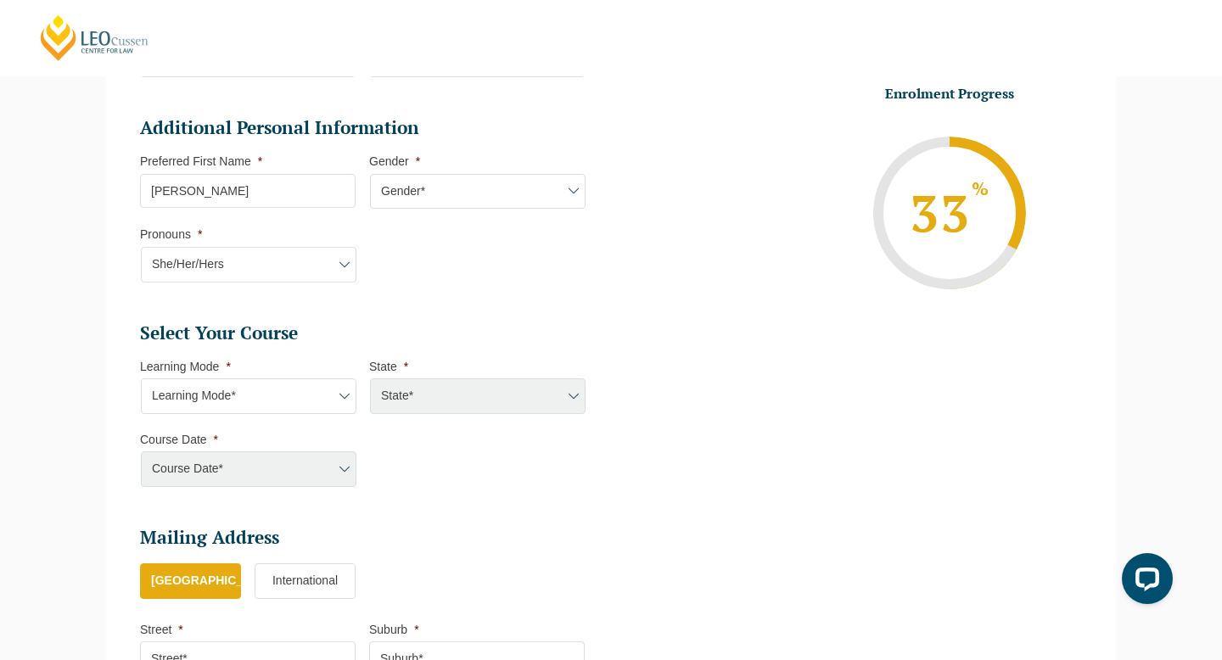
click at [191, 393] on select "Learning Mode* Online Full Time Learning Online Part Time Learning Blended Full…" at bounding box center [249, 396] width 216 height 36
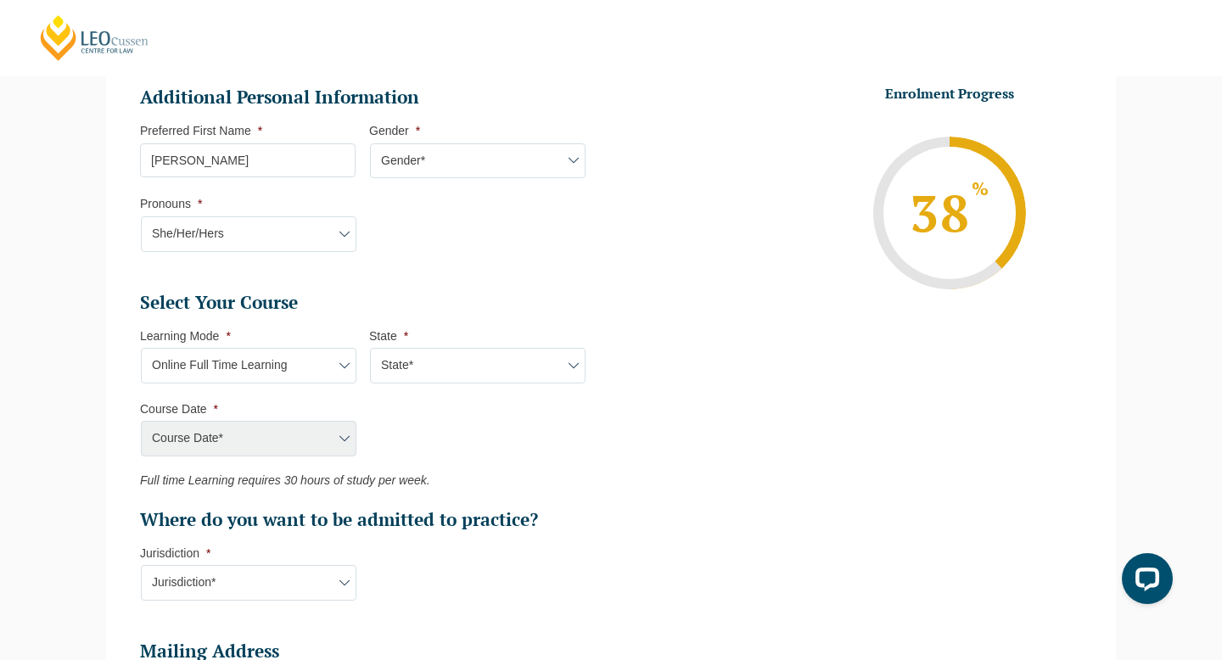
scroll to position [576, 0]
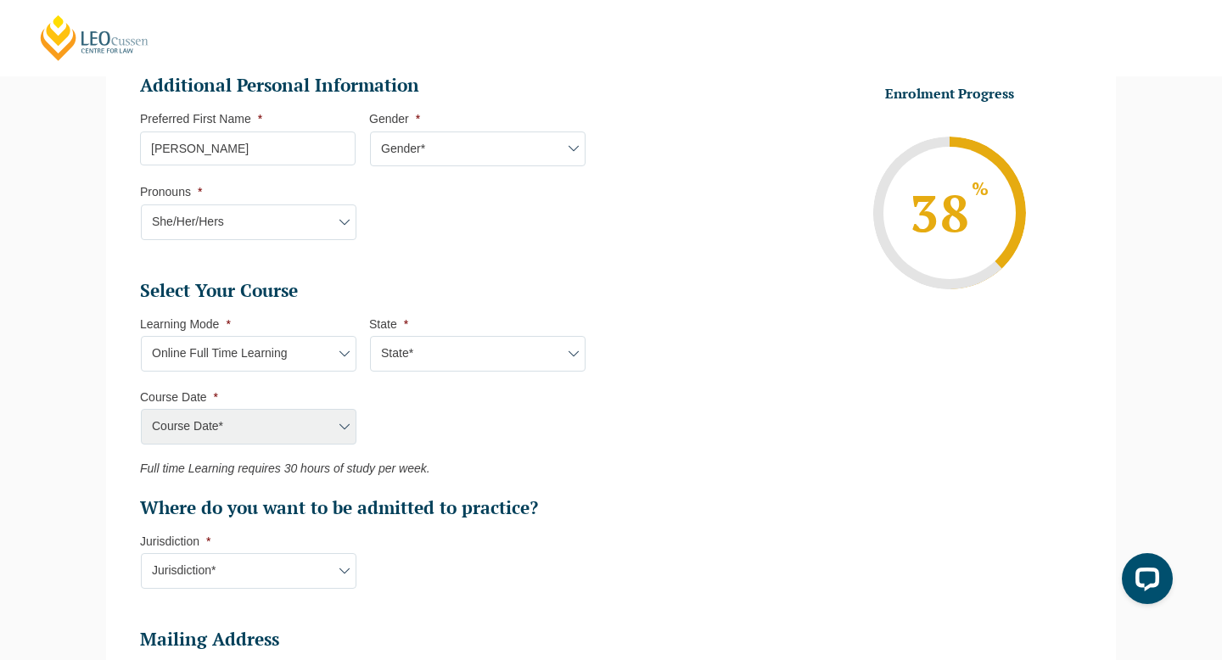
click at [268, 366] on select "Learning Mode* Online Full Time Learning Online Part Time Learning Blended Full…" at bounding box center [249, 354] width 216 height 36
select select "Onsite Full Time Learning"
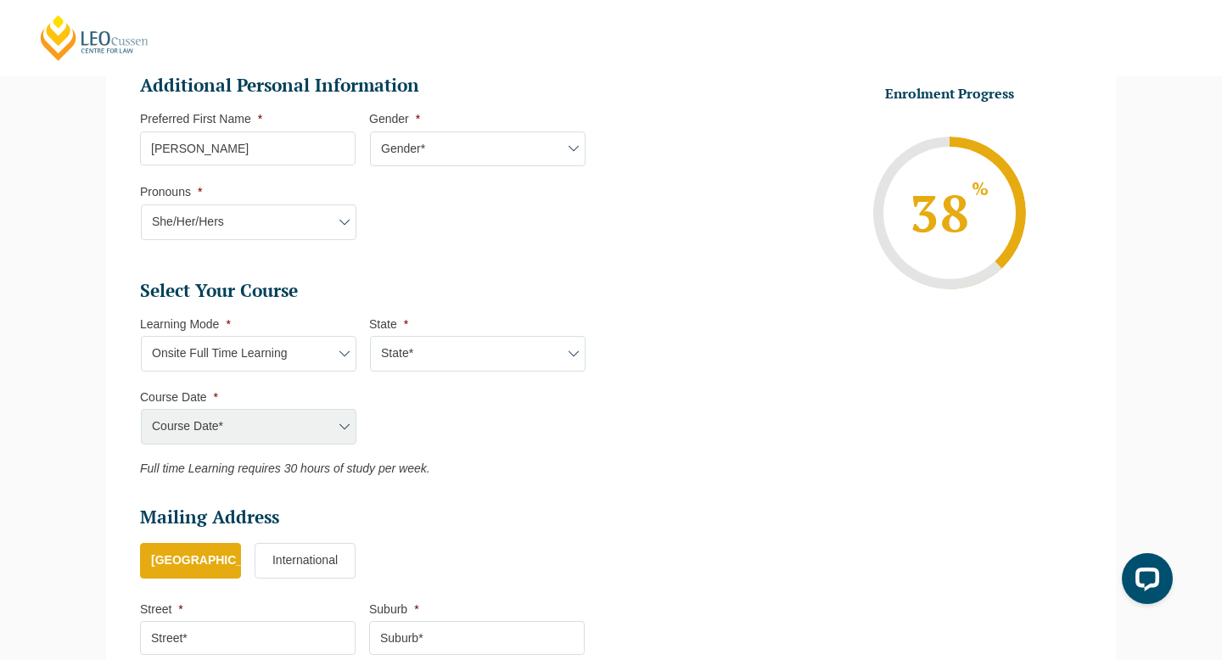
click at [481, 356] on select "State* VIC" at bounding box center [478, 354] width 216 height 36
select select "VIC"
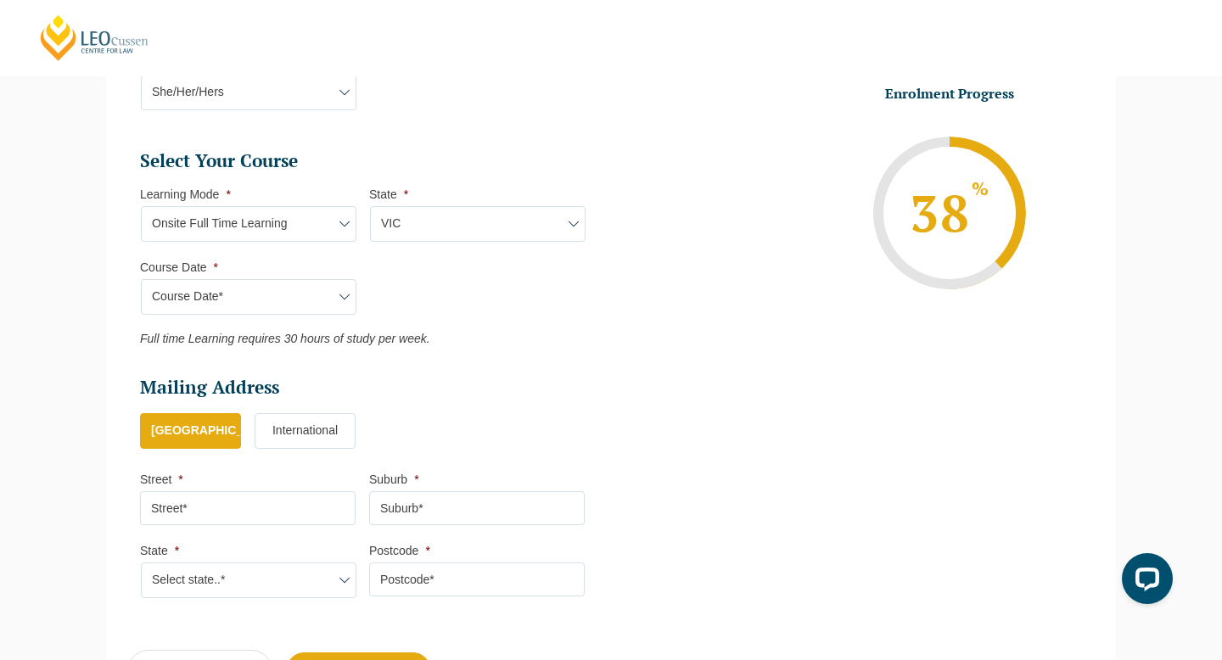
scroll to position [707, 0]
click at [302, 223] on select "Learning Mode* Online Full Time Learning Online Part Time Learning Blended Full…" at bounding box center [249, 223] width 216 height 36
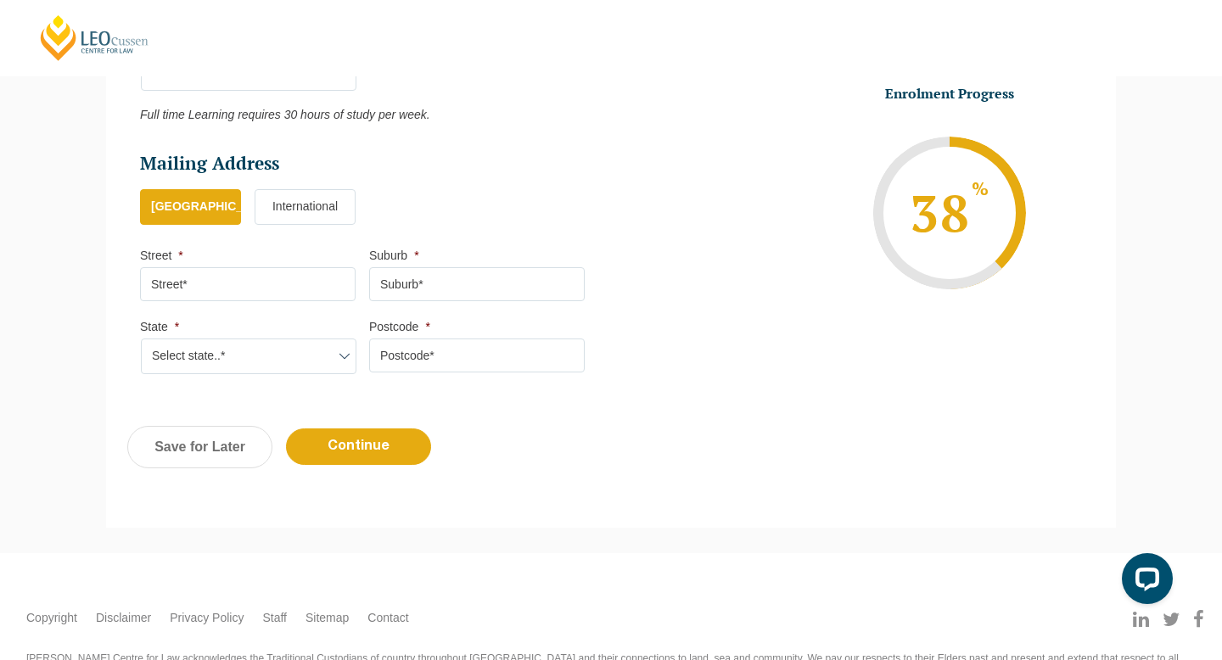
scroll to position [931, 0]
click at [290, 283] on input "Street *" at bounding box center [248, 283] width 216 height 34
type input "109A Victoria Road"
type input "Northcote"
select select "VIC"
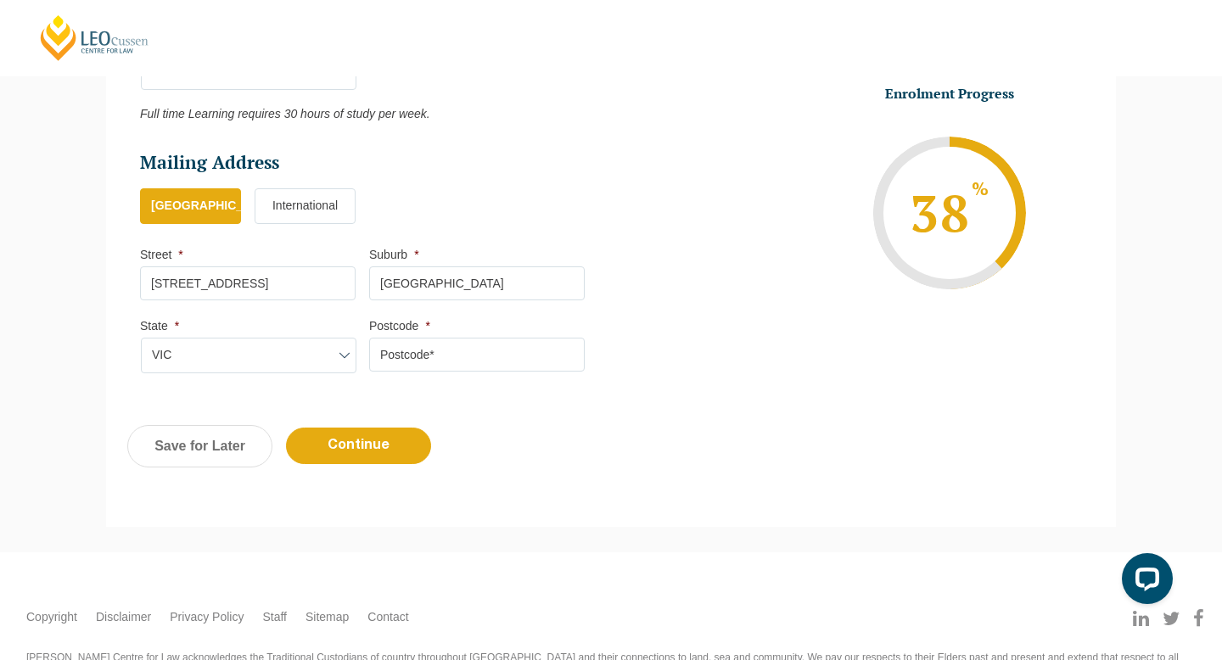
type input "3070"
click at [390, 457] on input "Continue" at bounding box center [358, 446] width 145 height 36
select select "Onsite Full Time Learning"
select select "VIC"
select select
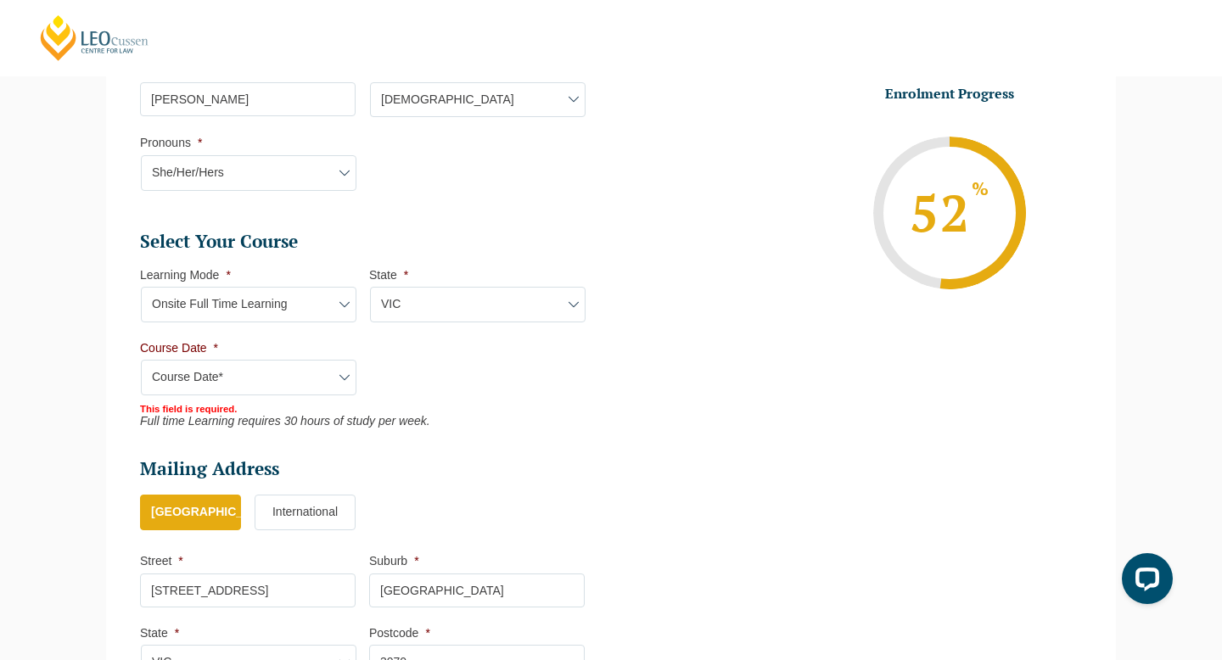
scroll to position [759, 0]
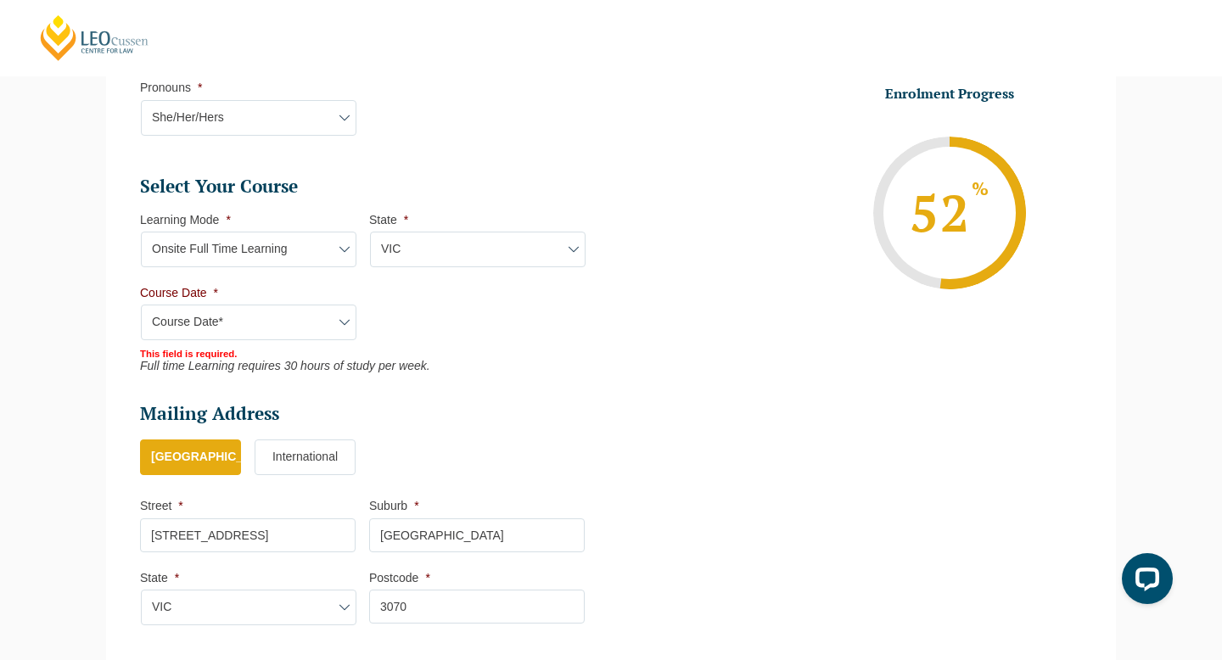
click at [245, 326] on select "Course Date* January 2026 (27-Jan-2026 to 12-Jun-2026) August 2026 (03-Aug-2026…" at bounding box center [249, 323] width 216 height 36
select select "January 2026 (27-Jan-2026 to 12-Jun-2026)"
type input "Intake 01 January 2026 FT"
type input "Practical Legal Training (VIC)"
select select "VIC PLT (JAN) 2026 Full Time Onsite"
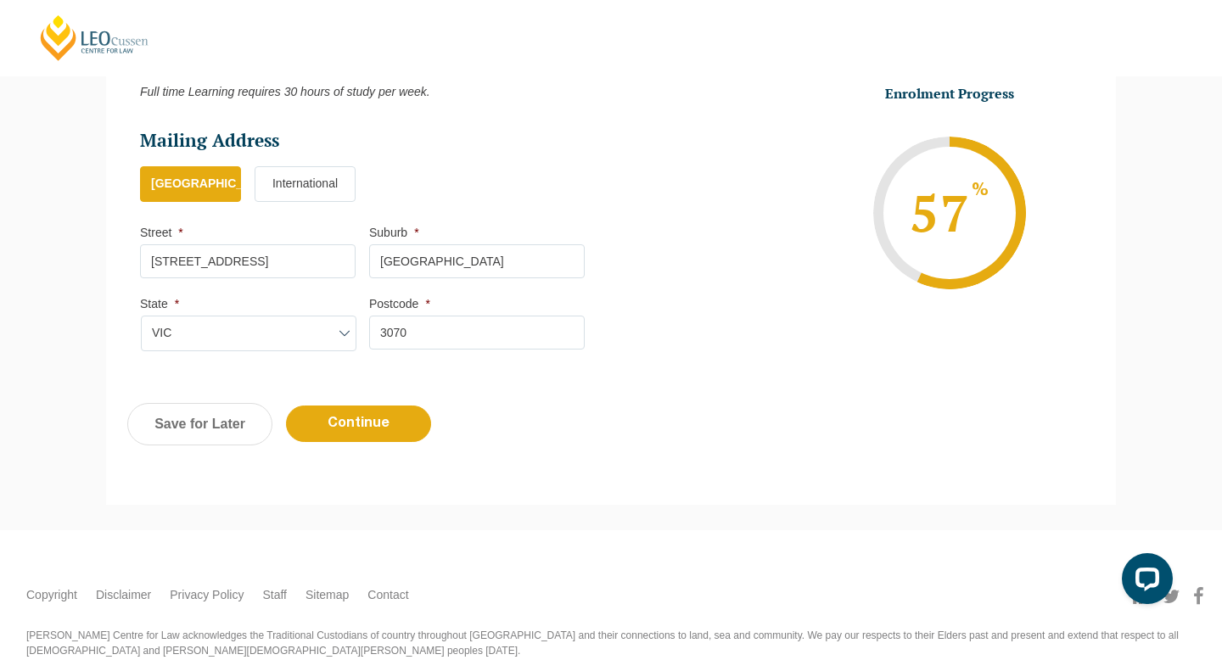
scroll to position [1040, 0]
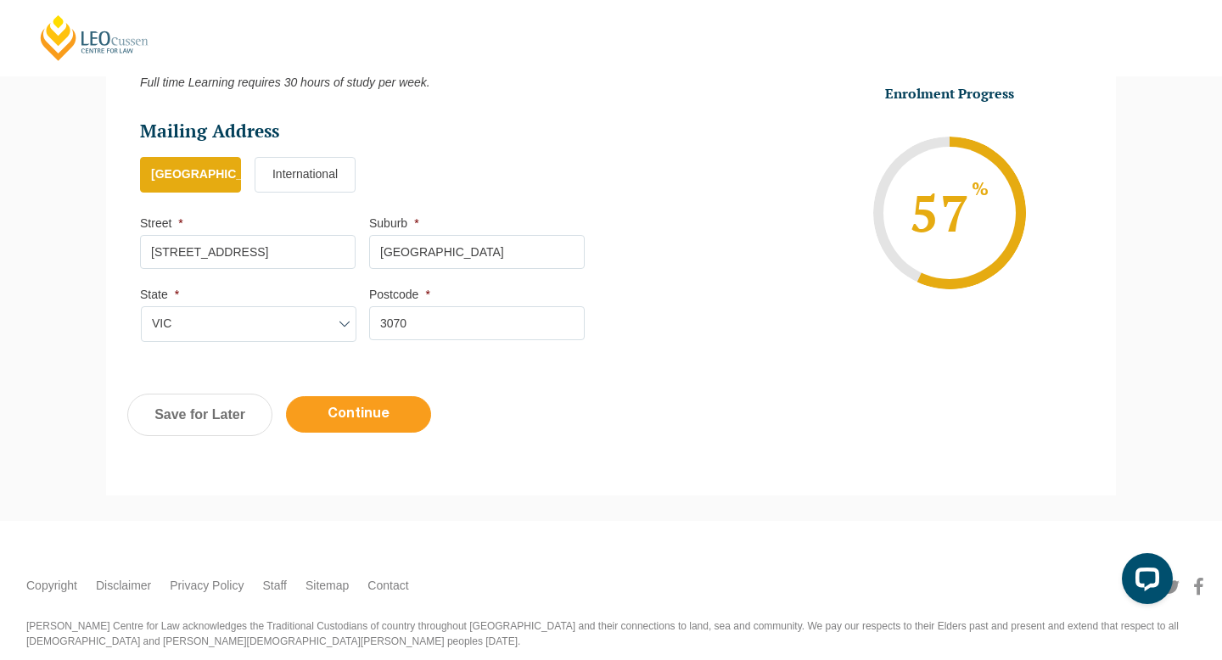
click at [350, 427] on input "Continue" at bounding box center [358, 414] width 145 height 36
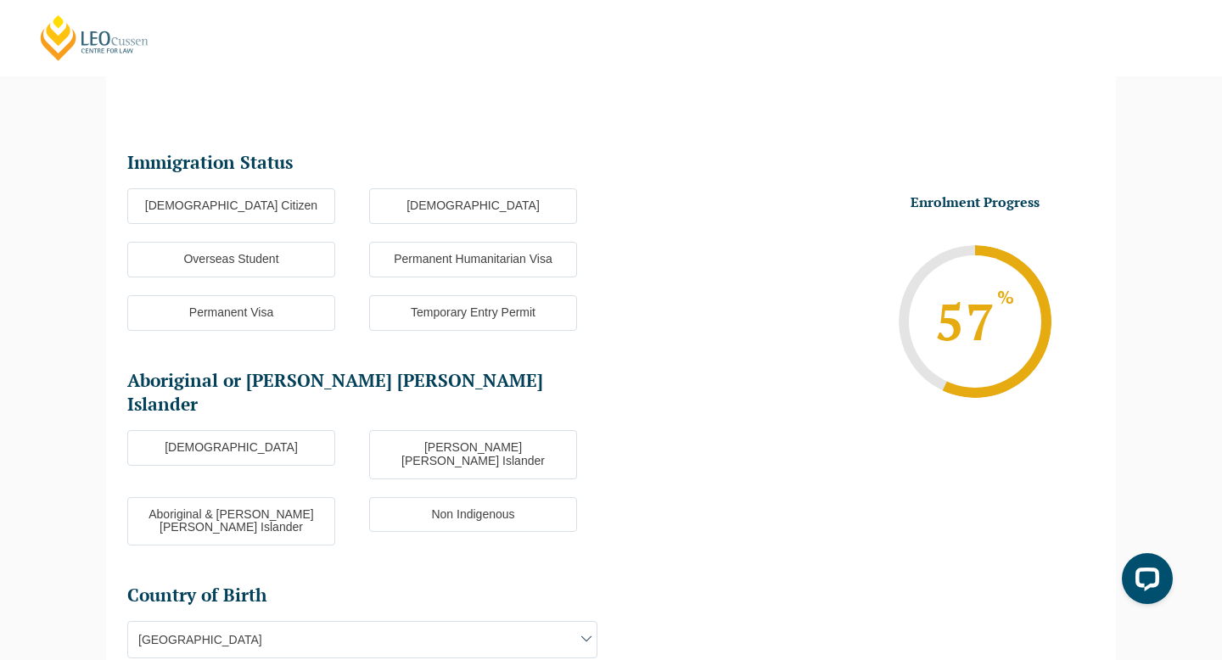
scroll to position [147, 0]
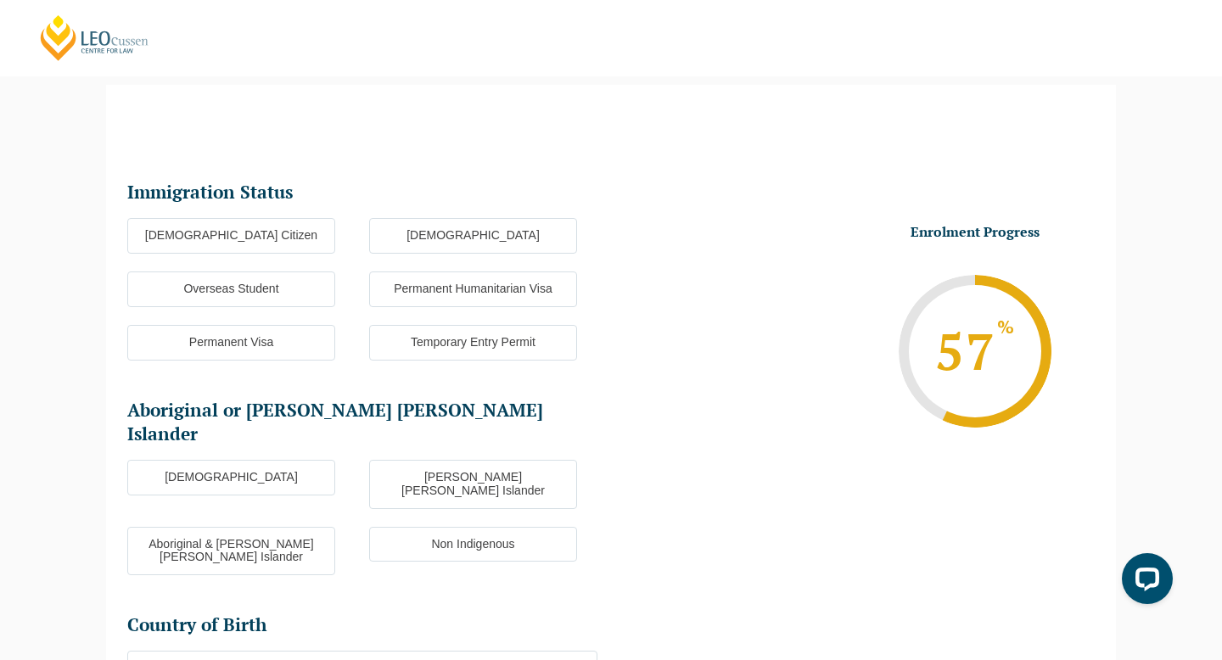
click at [283, 244] on label "Australian Citizen" at bounding box center [231, 236] width 208 height 36
click at [0, 0] on input "Australian Citizen" at bounding box center [0, 0] width 0 height 0
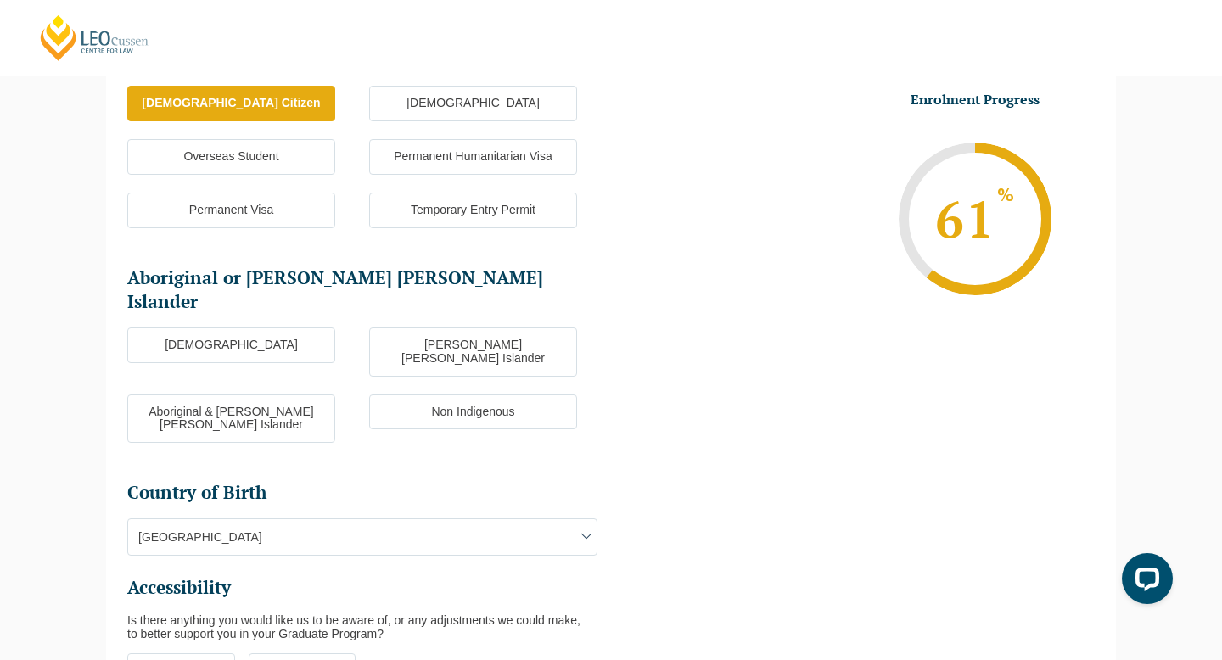
scroll to position [281, 0]
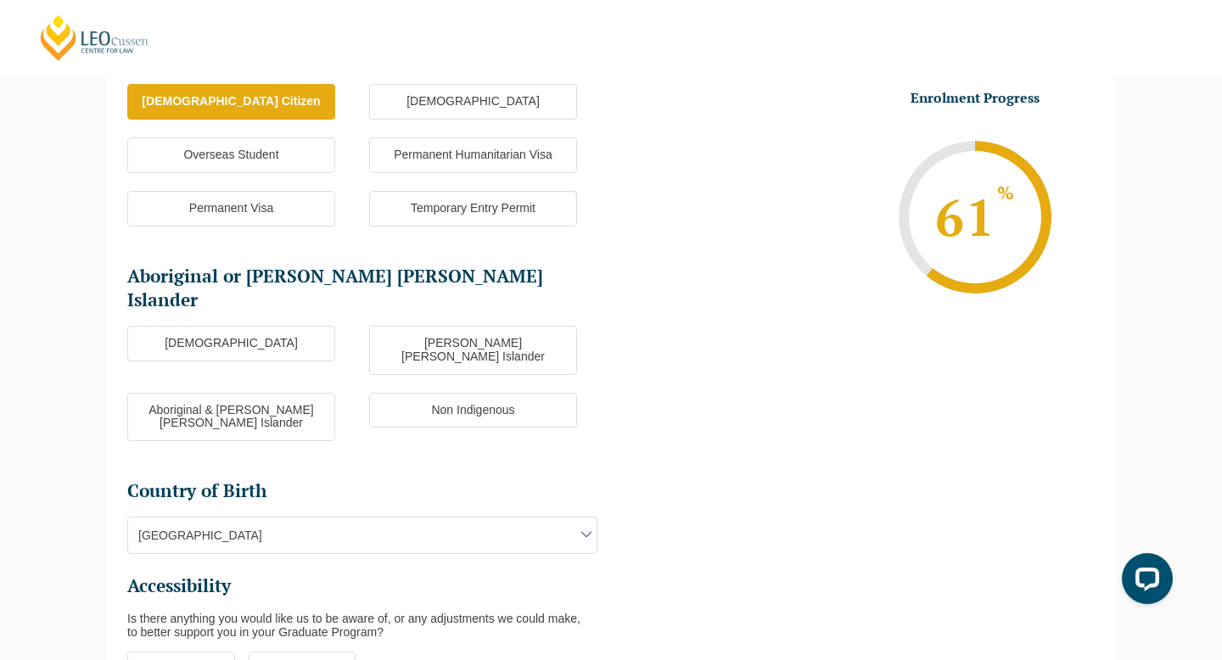
click at [393, 393] on label "Non Indigenous" at bounding box center [473, 411] width 208 height 36
click at [0, 0] on input "Non Indigenous" at bounding box center [0, 0] width 0 height 0
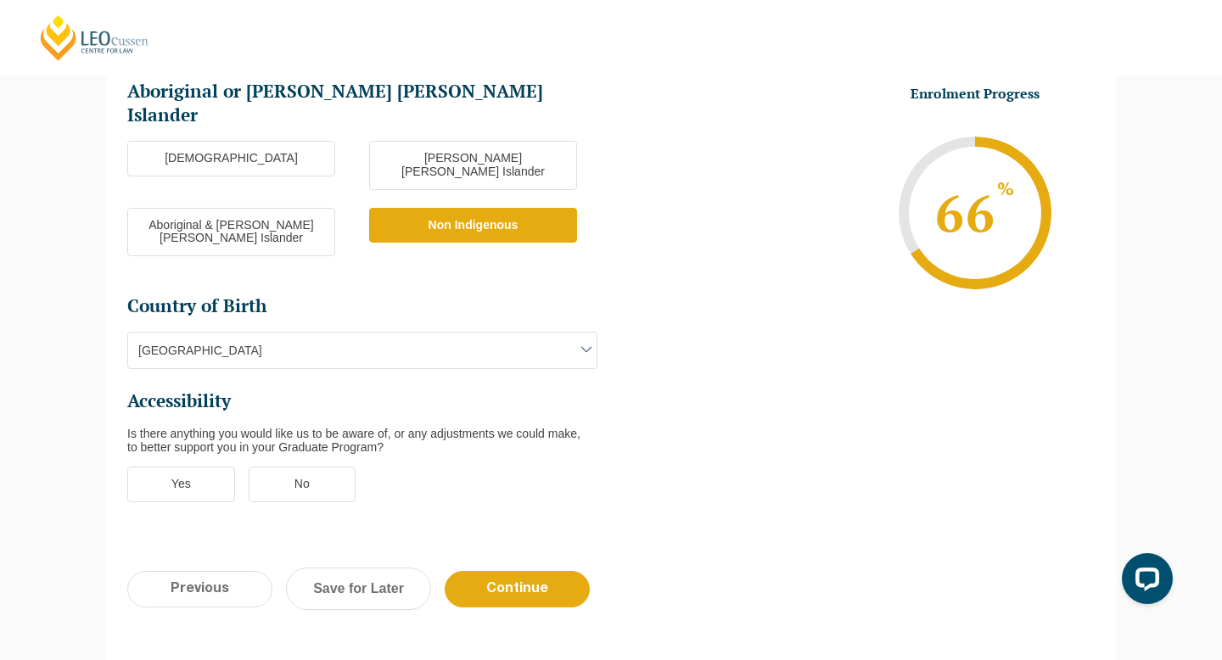
scroll to position [467, 0]
click at [320, 466] on label "No" at bounding box center [303, 484] width 108 height 36
click at [0, 0] on input "No" at bounding box center [0, 0] width 0 height 0
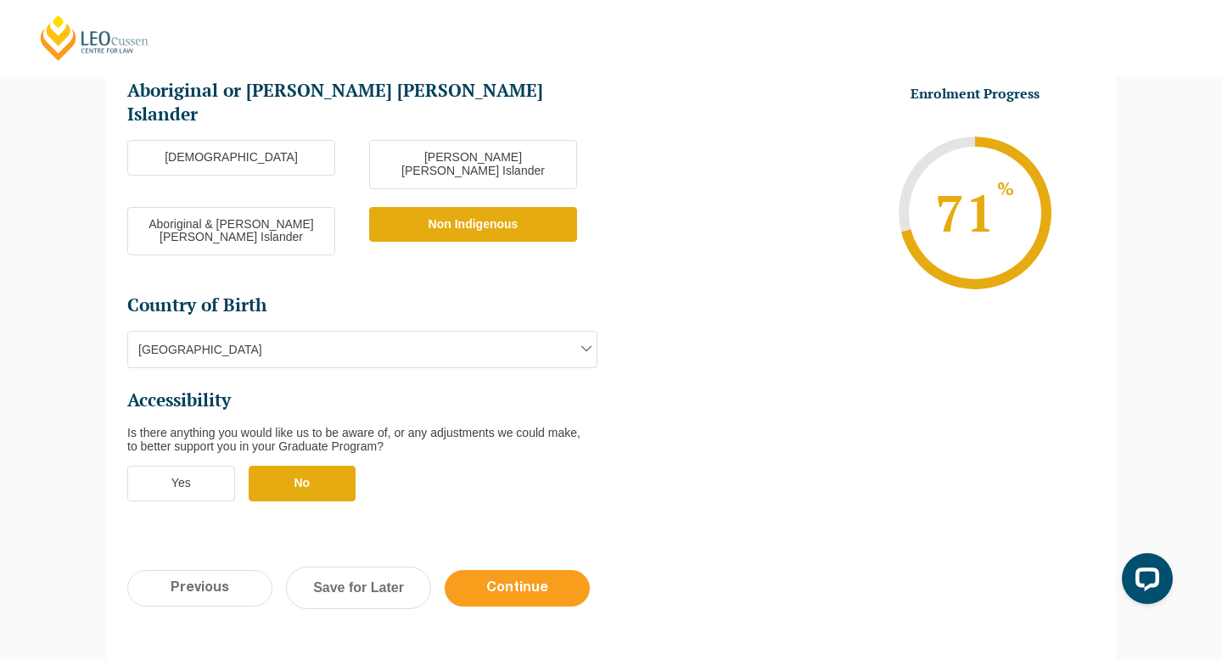
click at [524, 570] on input "Continue" at bounding box center [517, 588] width 145 height 36
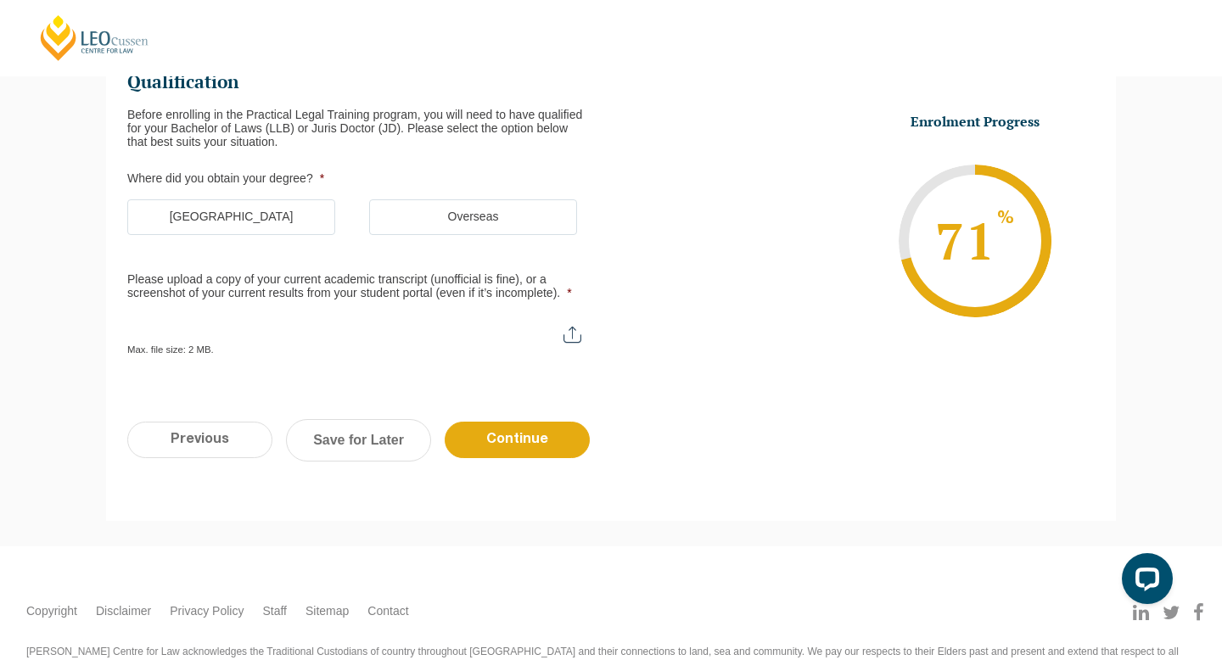
scroll to position [147, 0]
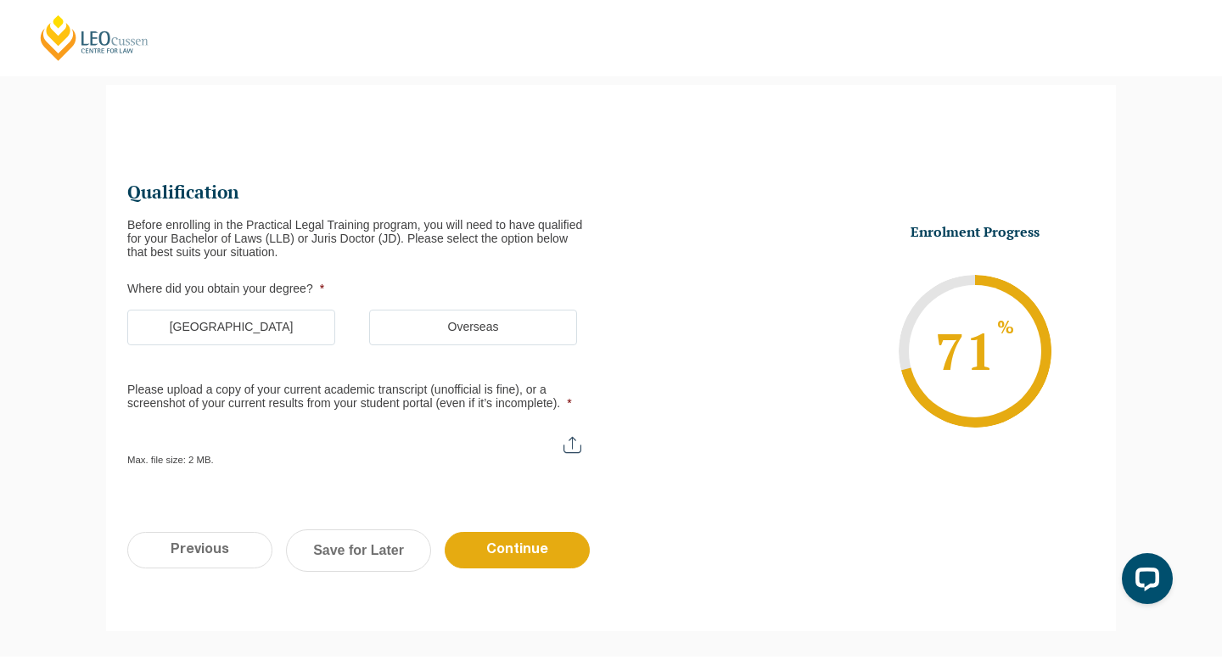
click at [292, 332] on label "Australia" at bounding box center [231, 328] width 208 height 36
click at [0, 0] on input "Australia" at bounding box center [0, 0] width 0 height 0
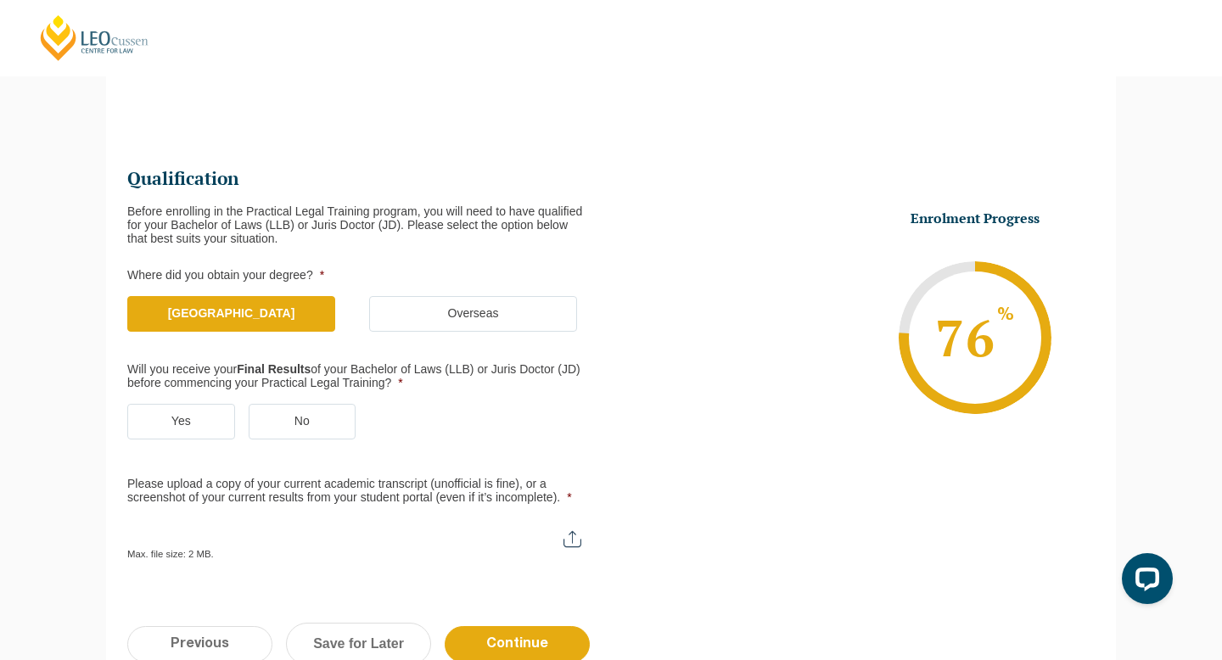
scroll to position [165, 0]
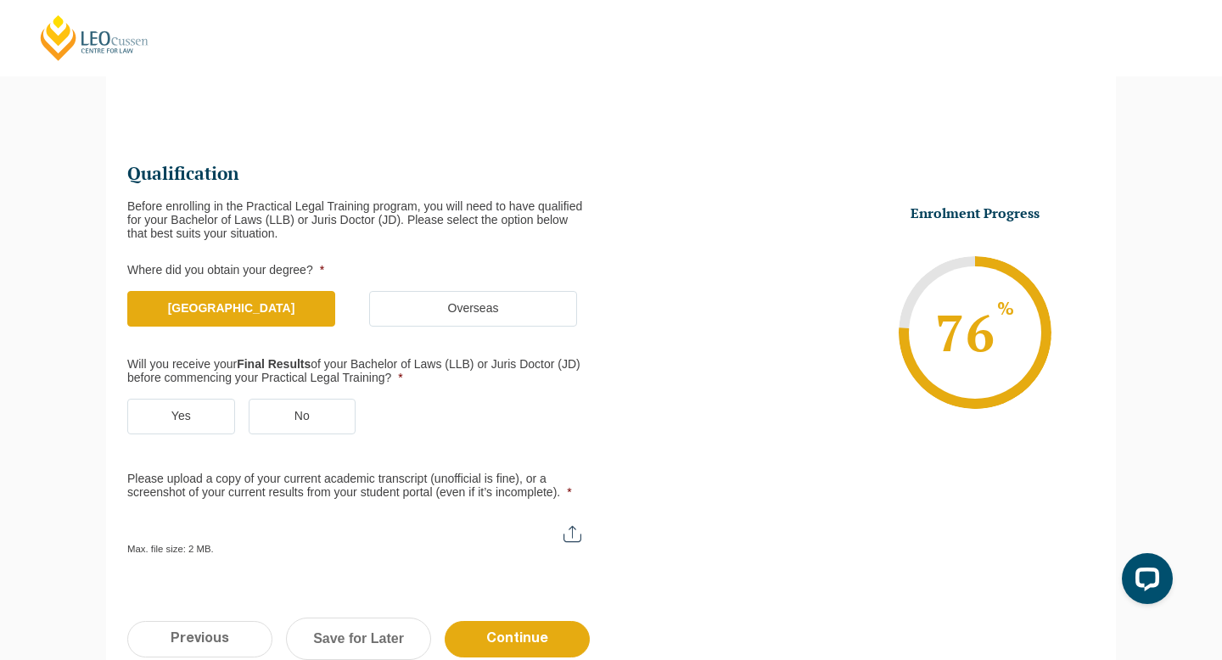
click at [184, 404] on label "Yes" at bounding box center [181, 417] width 108 height 36
click at [0, 0] on input "Yes" at bounding box center [0, 0] width 0 height 0
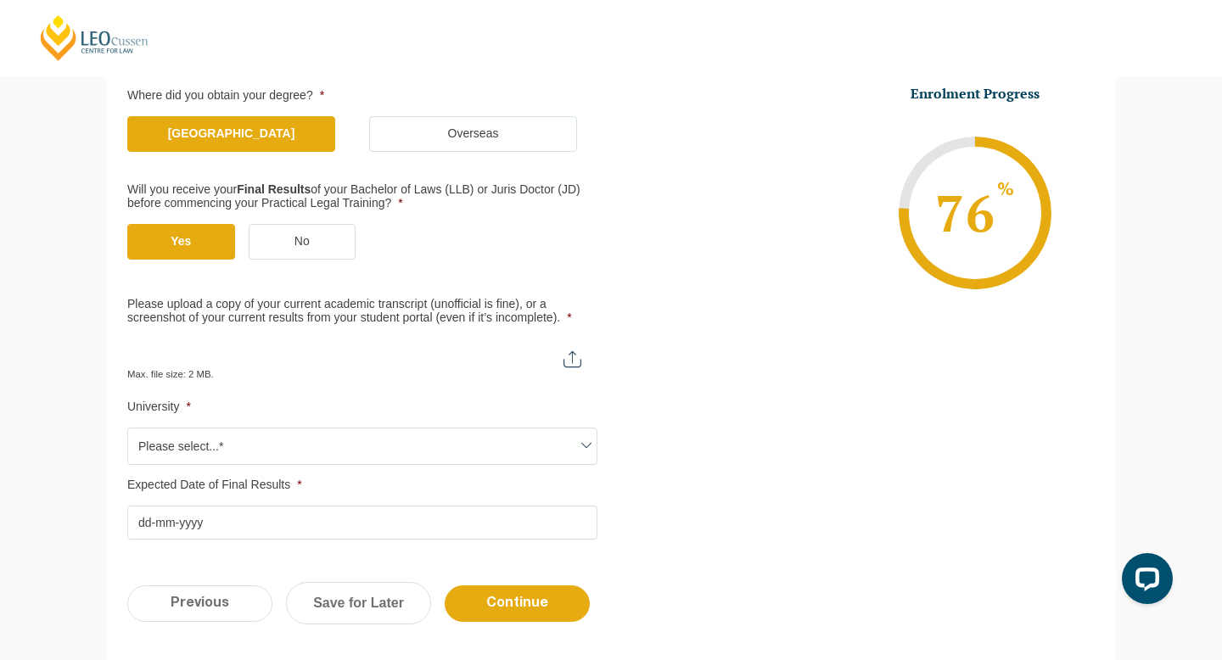
scroll to position [342, 0]
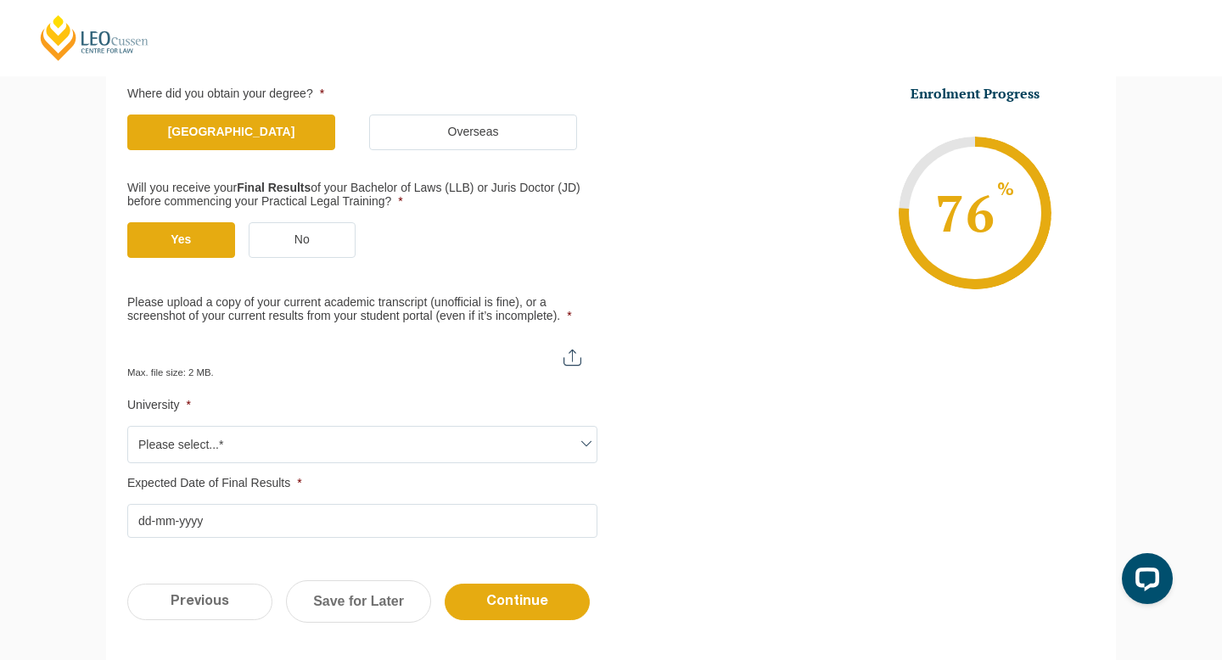
click at [557, 362] on input "Please upload a copy of your current academic transcript (unofficial is fine), …" at bounding box center [362, 351] width 470 height 29
type input "C:\fakepath\Transcript 2025.pdf"
click at [391, 449] on span "Please select...*" at bounding box center [362, 445] width 468 height 36
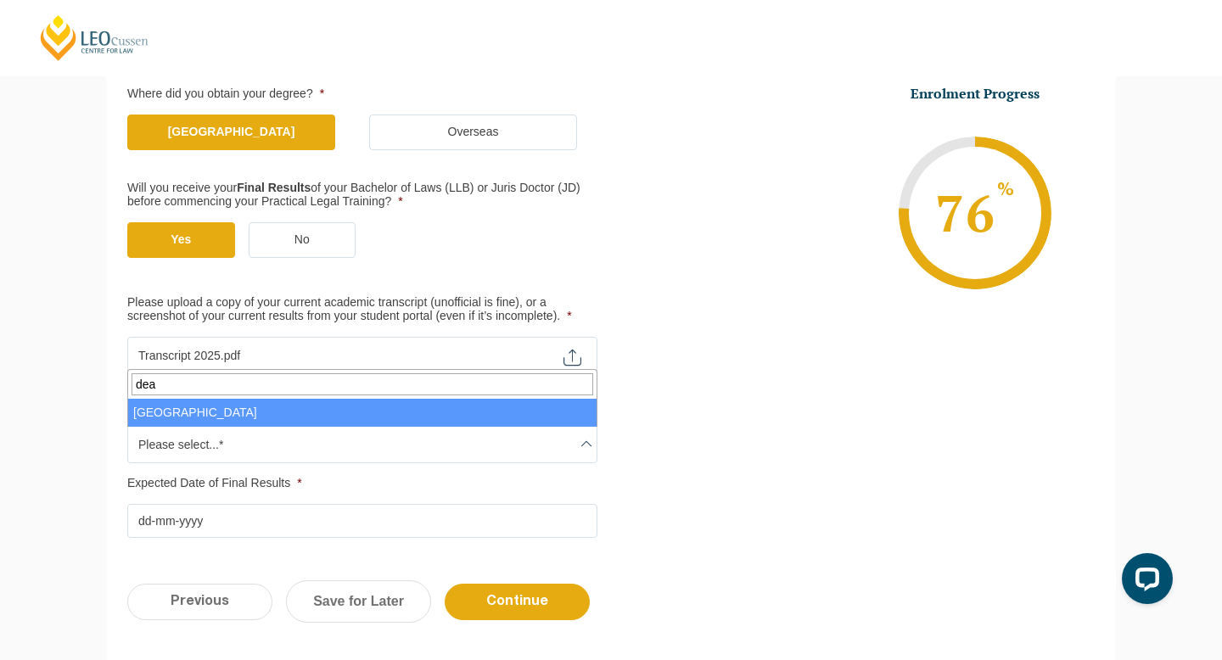
type input "dea"
select select "Deakin University"
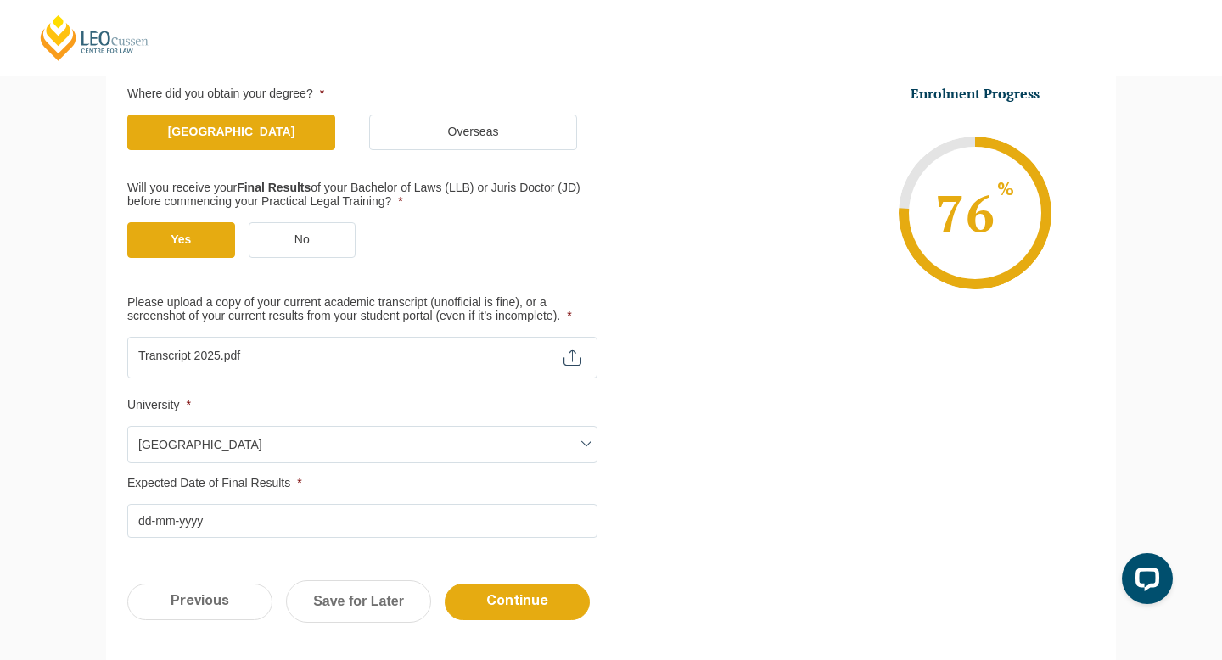
click at [146, 523] on input "Expected Date of Final Results *" at bounding box center [362, 521] width 470 height 34
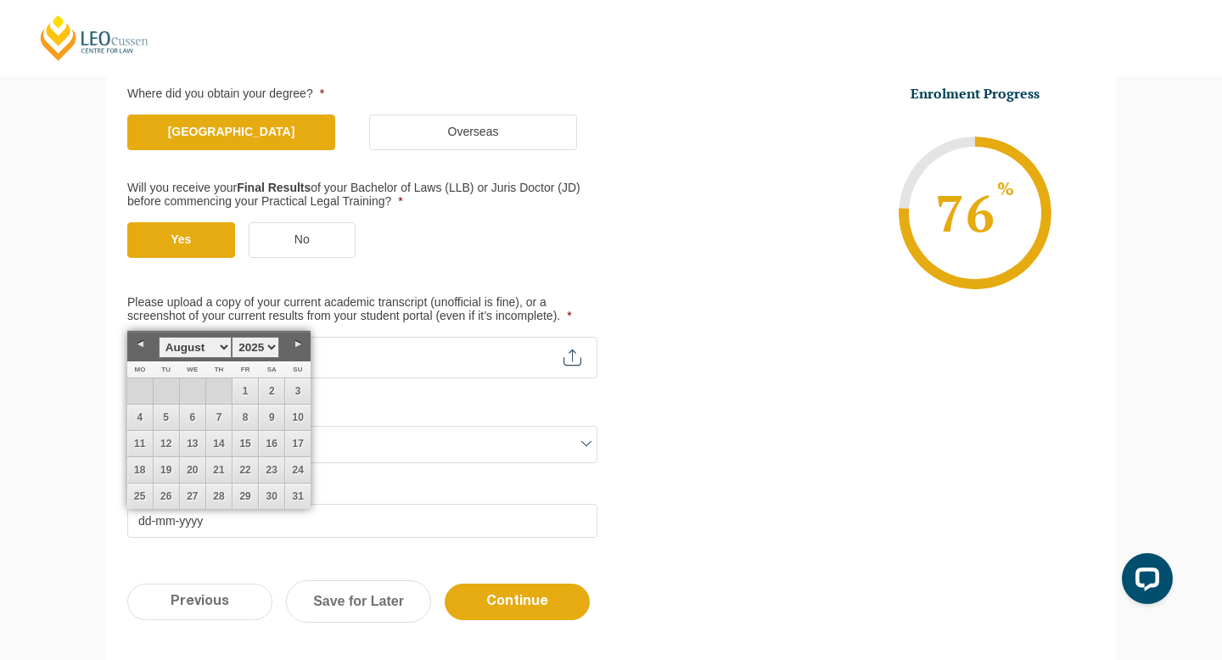
click at [222, 354] on select "January February March April May June July August September October November De…" at bounding box center [195, 347] width 73 height 21
click at [147, 468] on link "20" at bounding box center [139, 469] width 25 height 25
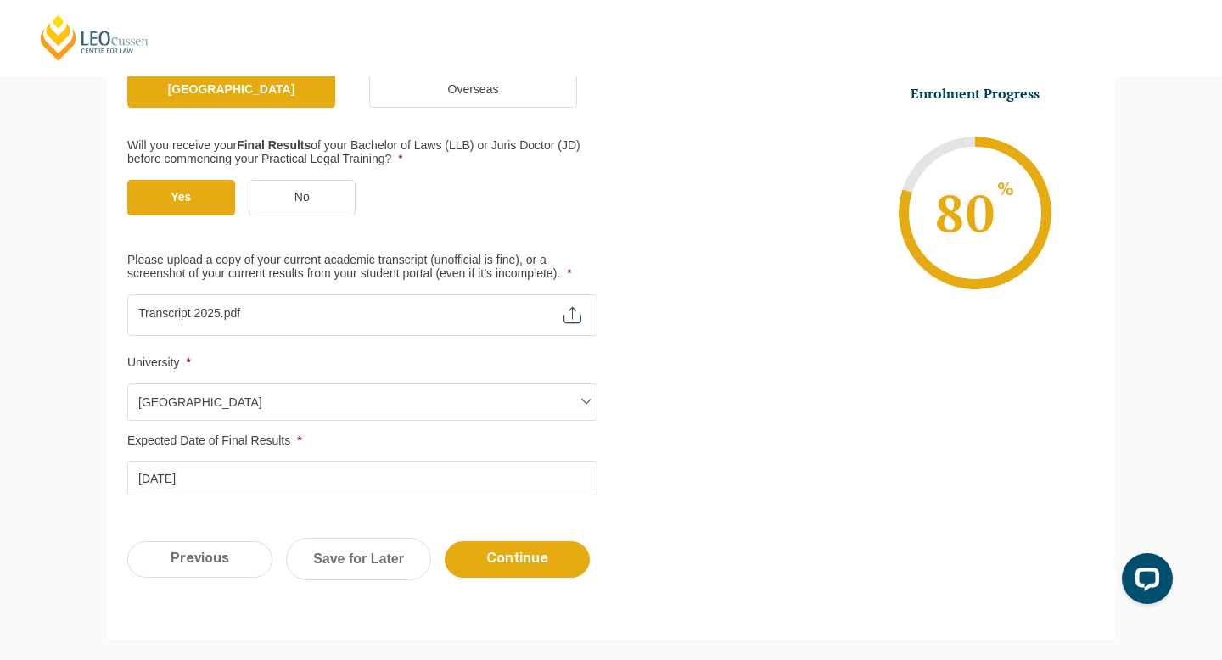
scroll to position [390, 0]
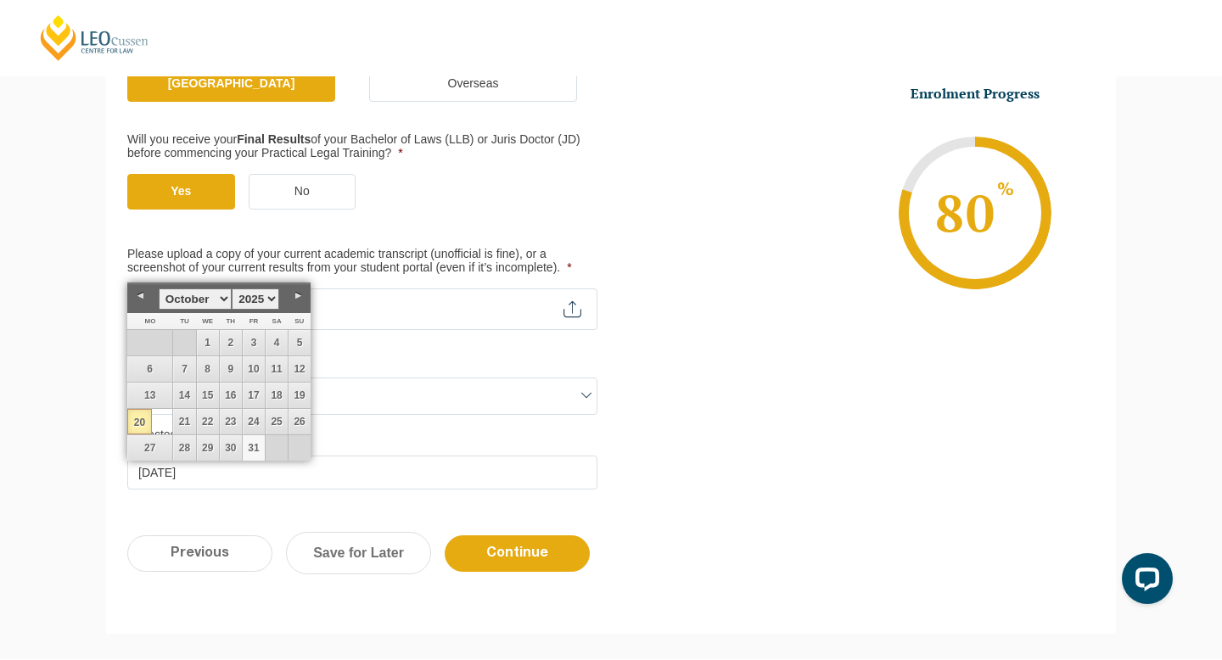
click at [257, 451] on link "31" at bounding box center [254, 447] width 22 height 25
type input "31-10-2025"
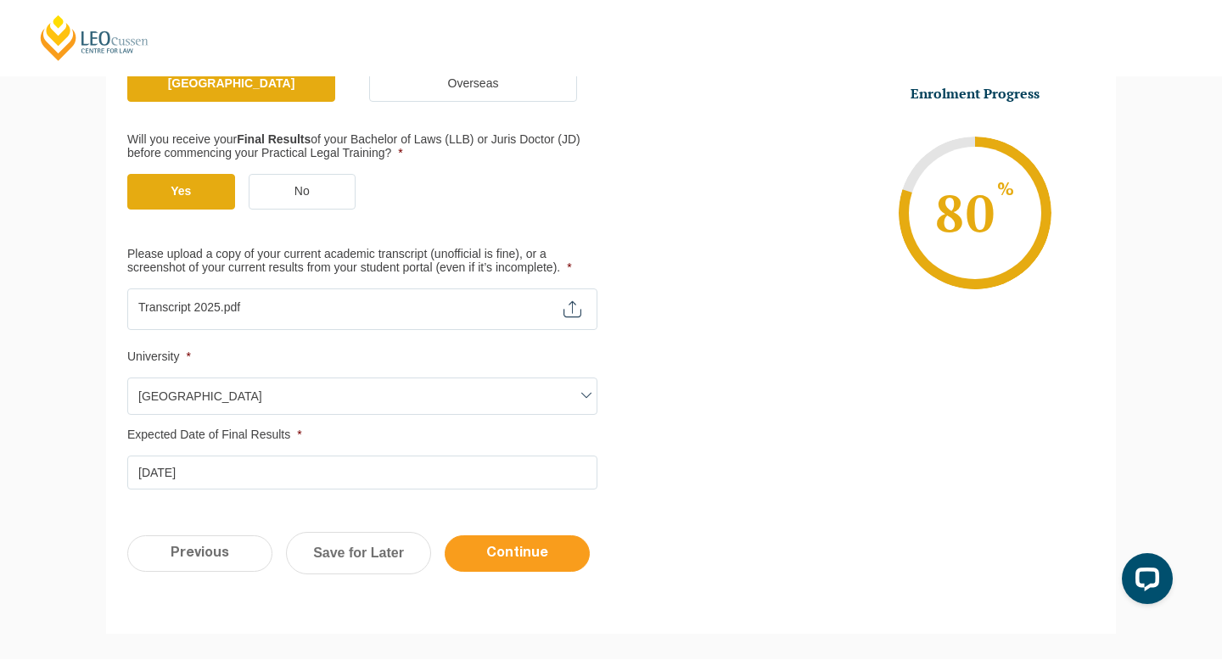
click at [498, 558] on input "Continue" at bounding box center [517, 553] width 145 height 36
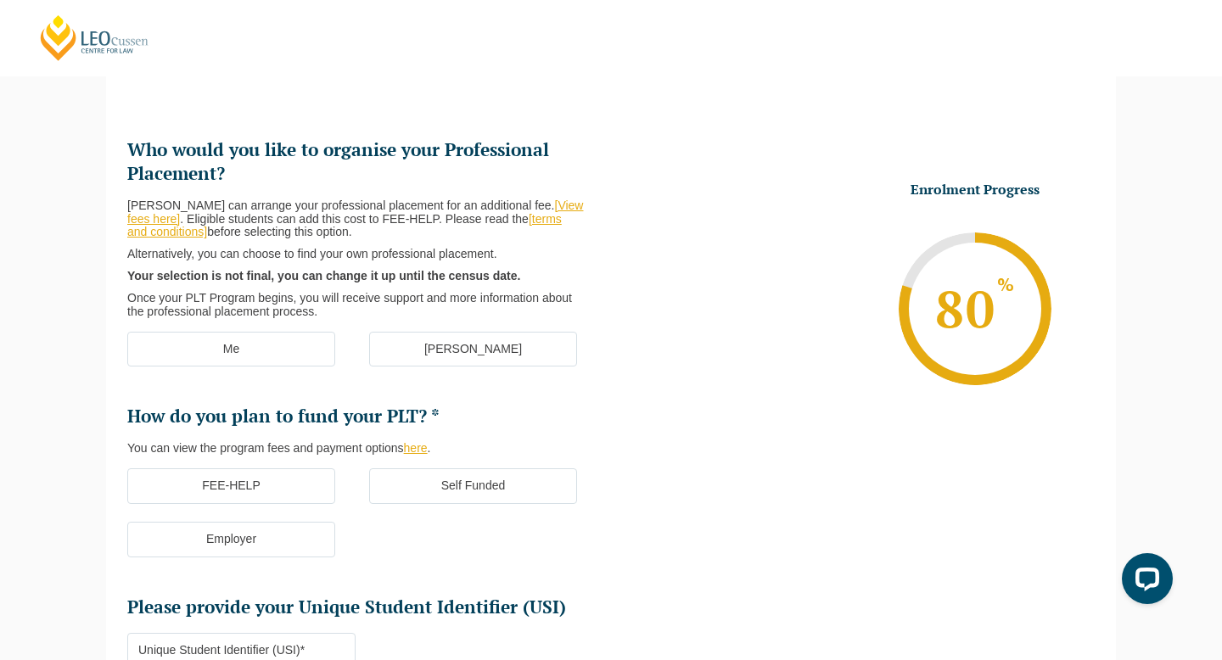
scroll to position [147, 0]
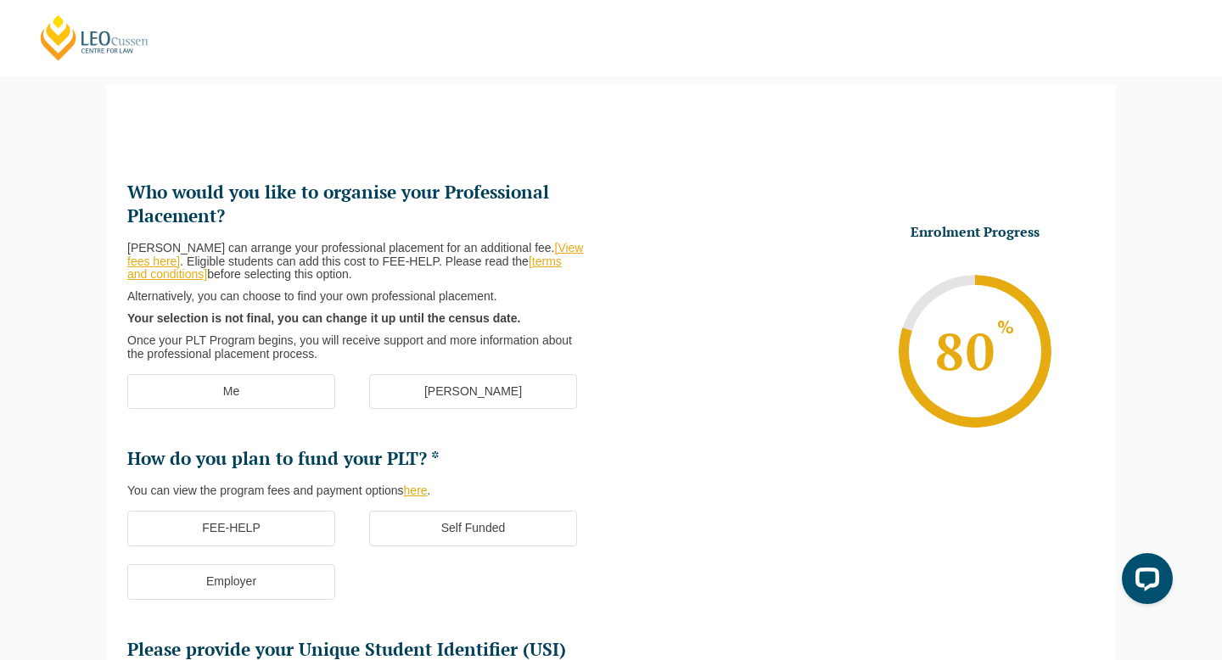
click at [428, 388] on label "[PERSON_NAME]" at bounding box center [473, 392] width 208 height 36
click at [0, 0] on input "[PERSON_NAME]" at bounding box center [0, 0] width 0 height 0
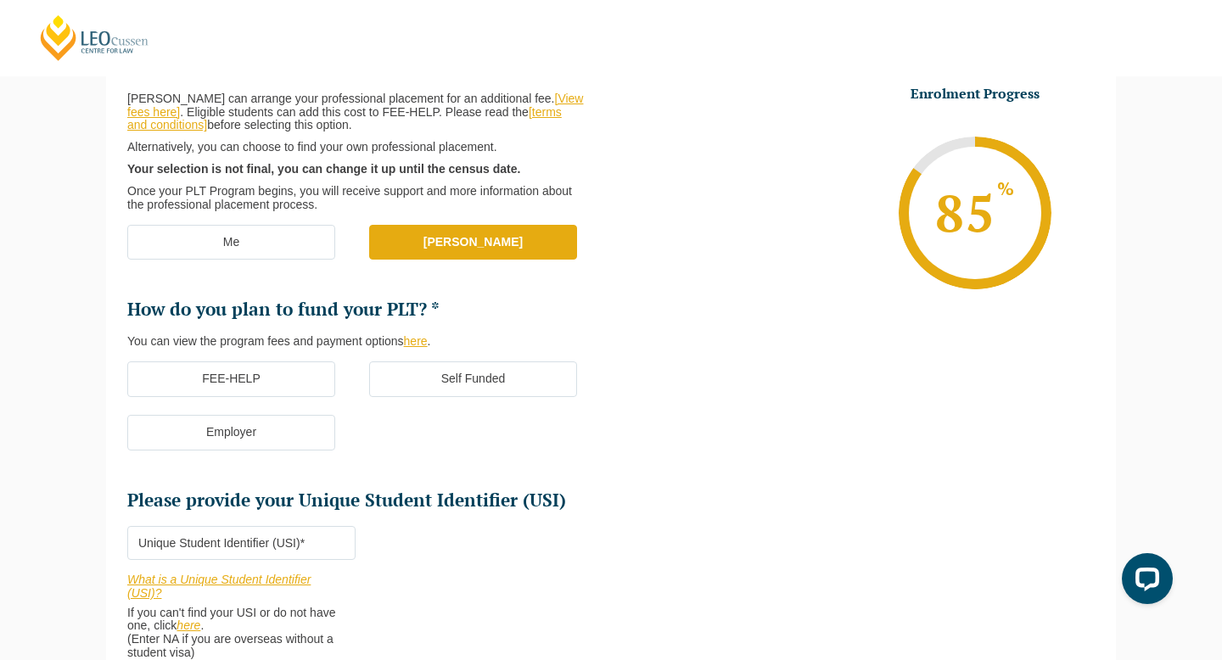
scroll to position [297, 0]
click at [300, 374] on label "FEE-HELP" at bounding box center [231, 379] width 208 height 36
click at [0, 0] on input "FEE-HELP" at bounding box center [0, 0] width 0 height 0
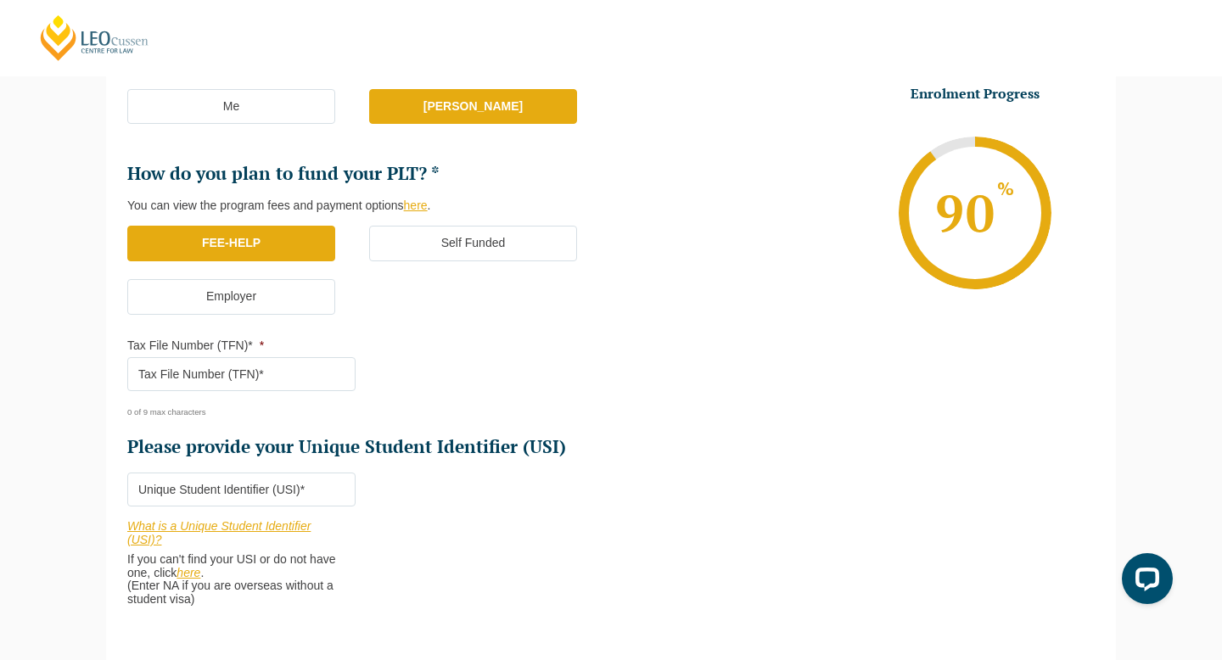
scroll to position [433, 0]
click at [303, 367] on input "Tax File Number (TFN)* *" at bounding box center [241, 373] width 228 height 34
paste input "7738854"
type input "773885449"
click at [255, 498] on input "Please provide your Unique Student Identifier (USI) *" at bounding box center [241, 489] width 228 height 34
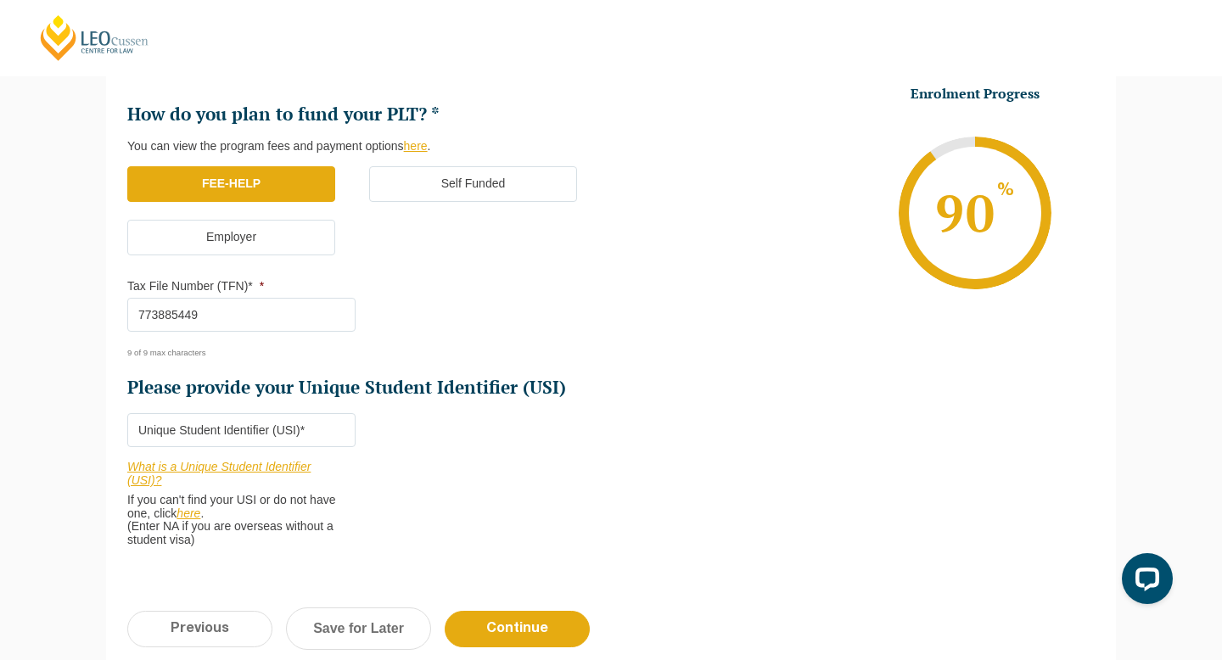
scroll to position [518, 0]
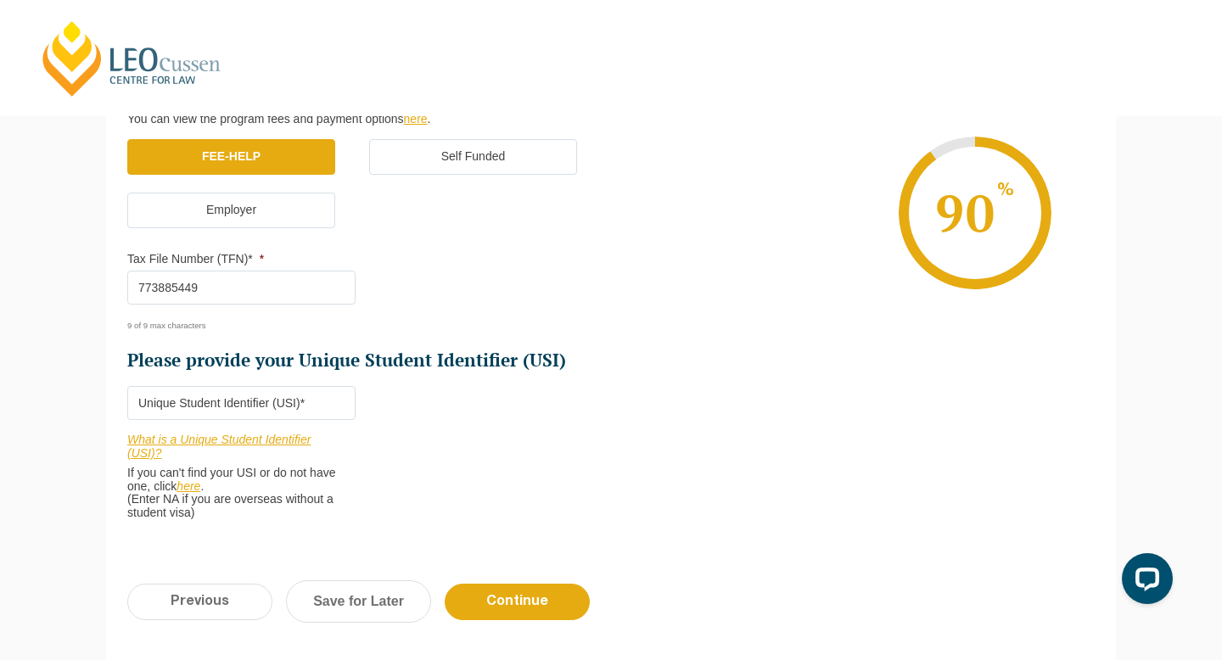
paste input "FMH9ZXFKPW"
type input "FMH9ZXFKPW"
click at [421, 434] on li "Who would you like to organise your Professional Placement? Leo Cussen can arra…" at bounding box center [369, 173] width 484 height 729
click at [524, 608] on input "Continue" at bounding box center [517, 602] width 145 height 36
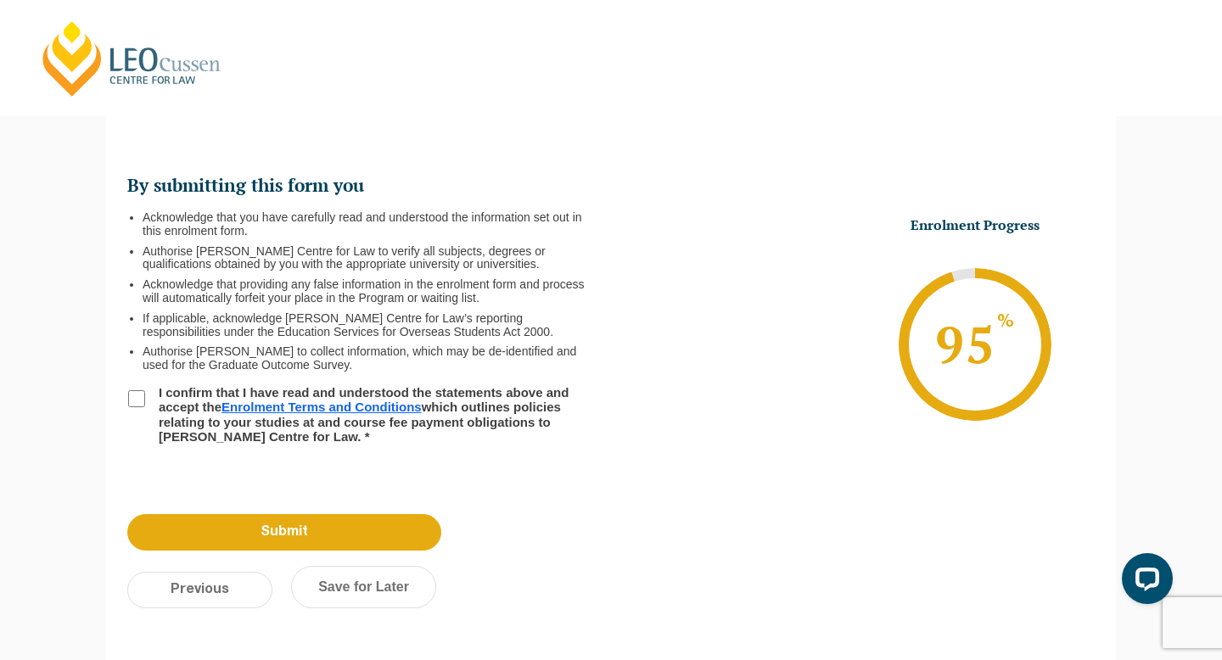
scroll to position [0, 0]
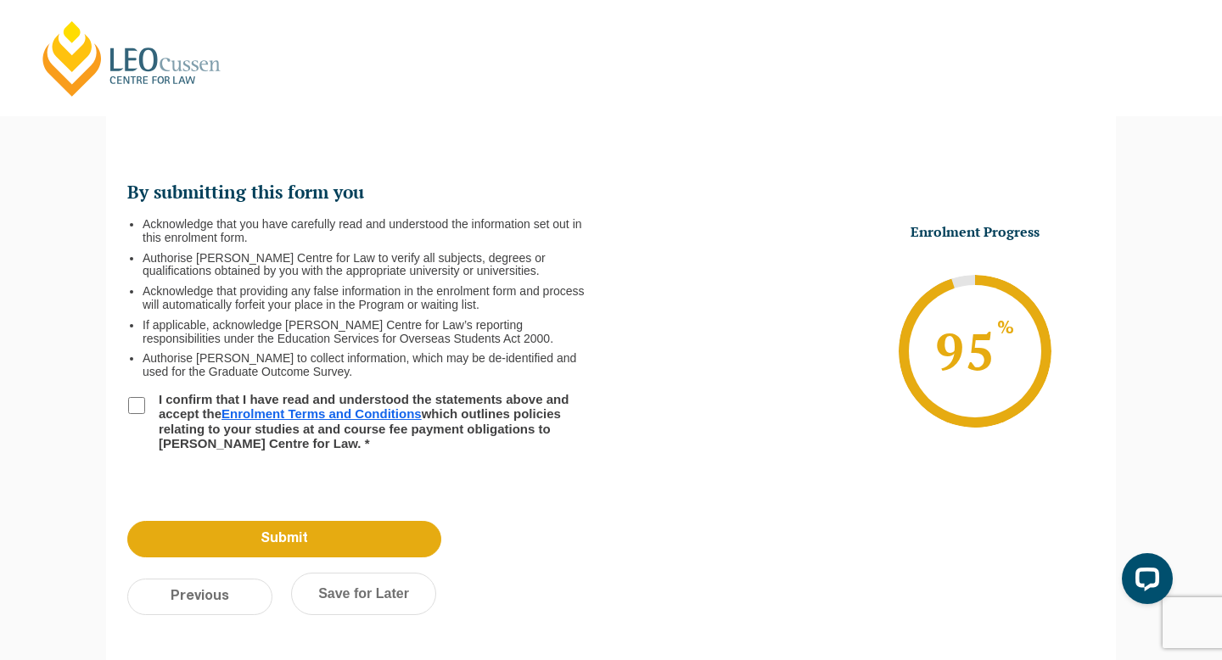
click at [143, 400] on input "I confirm that I have read and understood the statements above and accept the E…" at bounding box center [136, 405] width 17 height 17
checkbox input "true"
click at [390, 535] on input "Submit" at bounding box center [284, 539] width 314 height 36
